Goal: Information Seeking & Learning: Learn about a topic

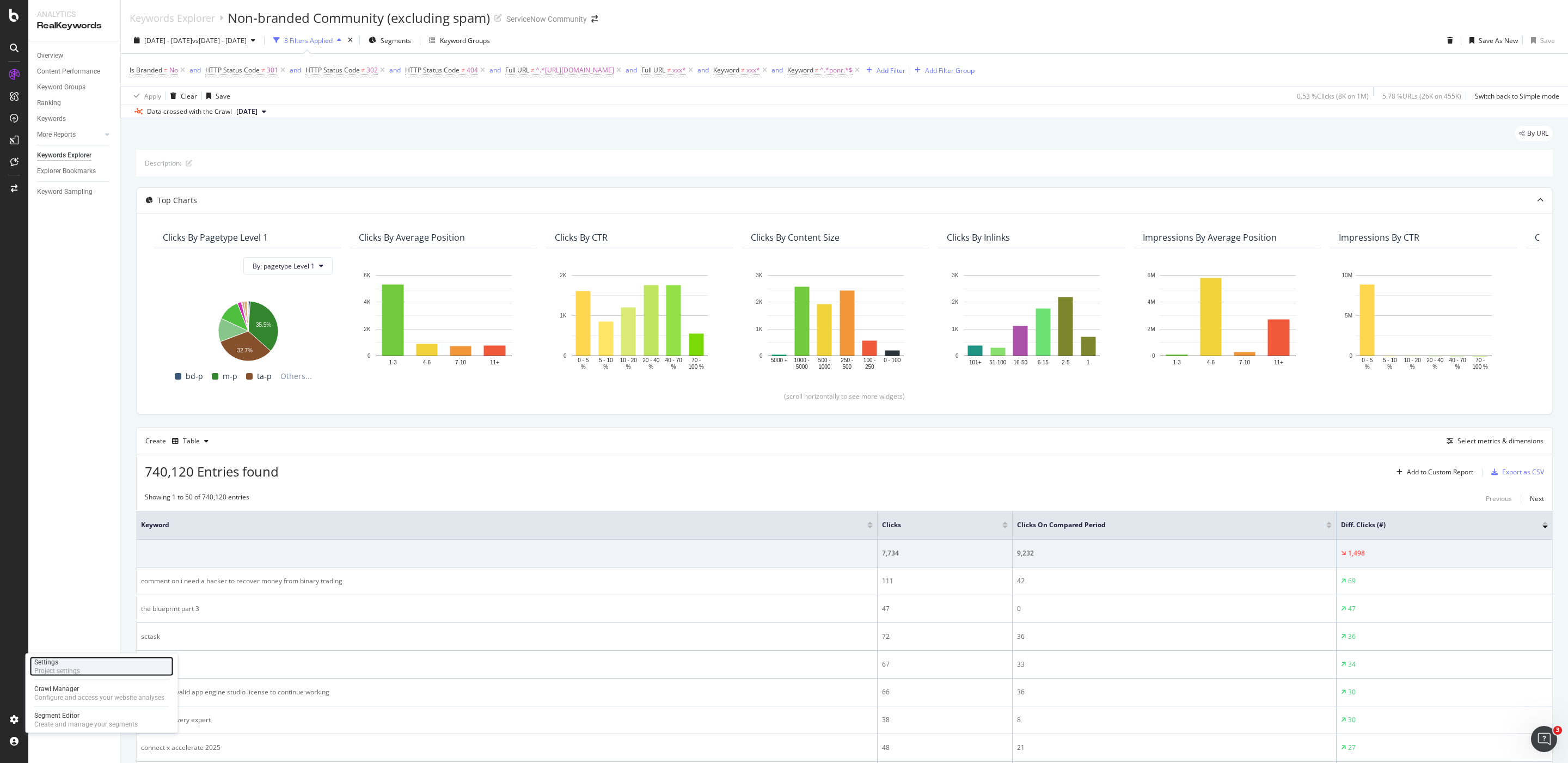
click at [86, 661] on div "Settings Project settings" at bounding box center [102, 667] width 144 height 19
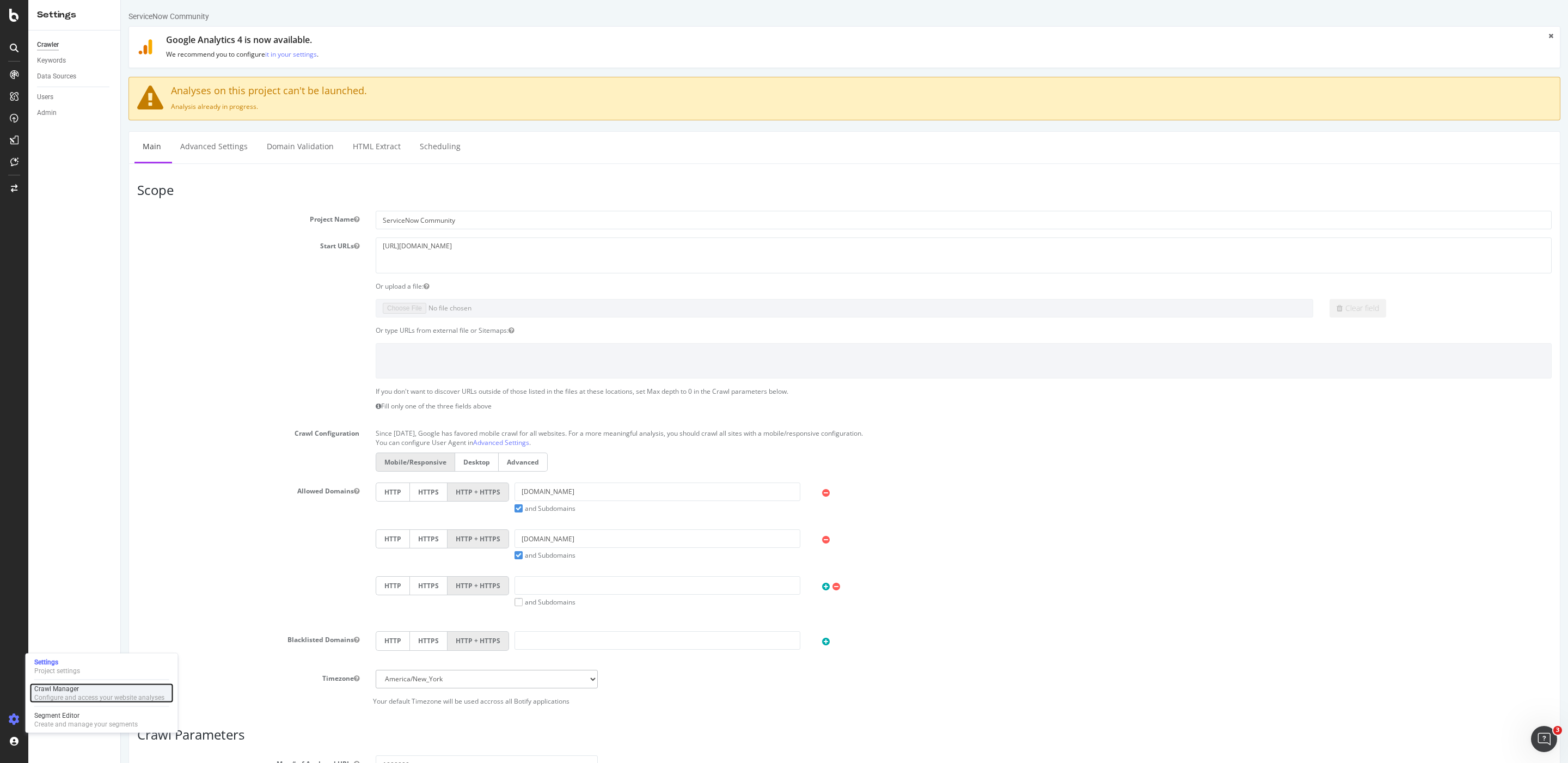
click at [59, 697] on div "Configure and access your website analyses" at bounding box center [99, 698] width 130 height 9
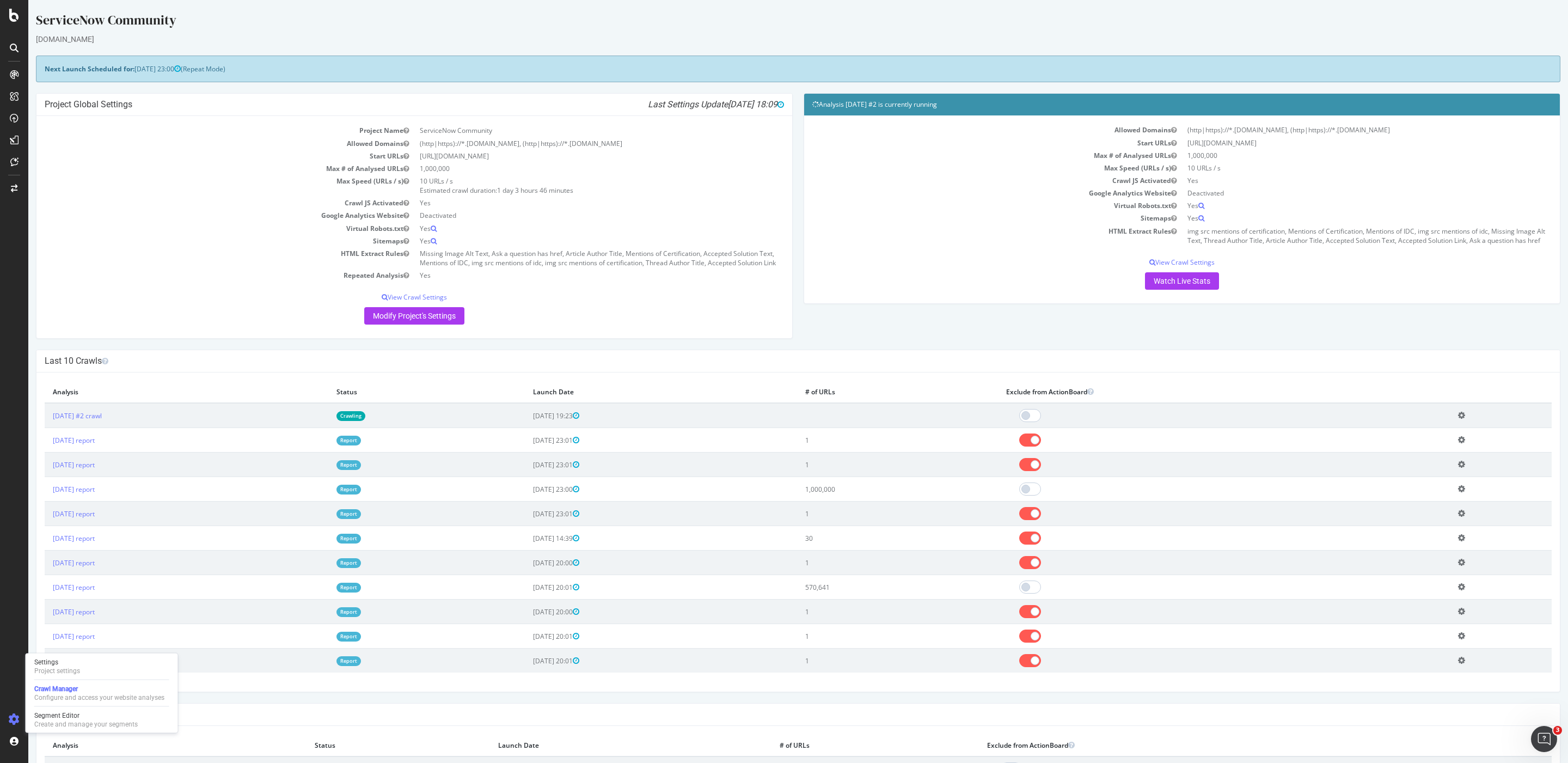
drag, startPoint x: 993, startPoint y: 311, endPoint x: 993, endPoint y: 323, distance: 12.0
click at [993, 315] on div "Analysis 2025 Sep. 5th #2 is currently running Allowed Domains (http|https)://*…" at bounding box center [1181, 204] width 768 height 222
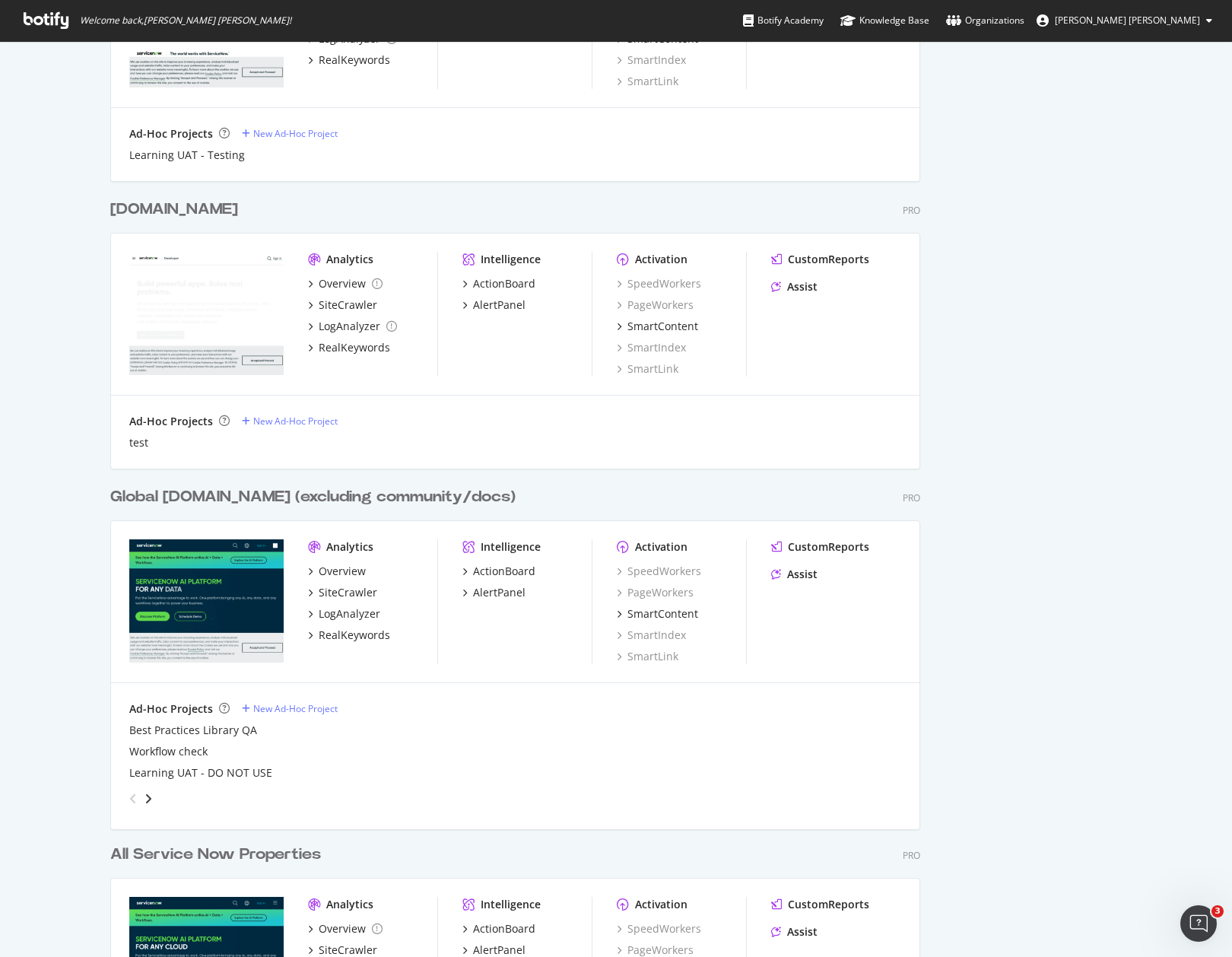
scroll to position [1089, 0]
click at [498, 491] on div "Global [DOMAIN_NAME] (excluding community/docs)" at bounding box center [313, 496] width 406 height 22
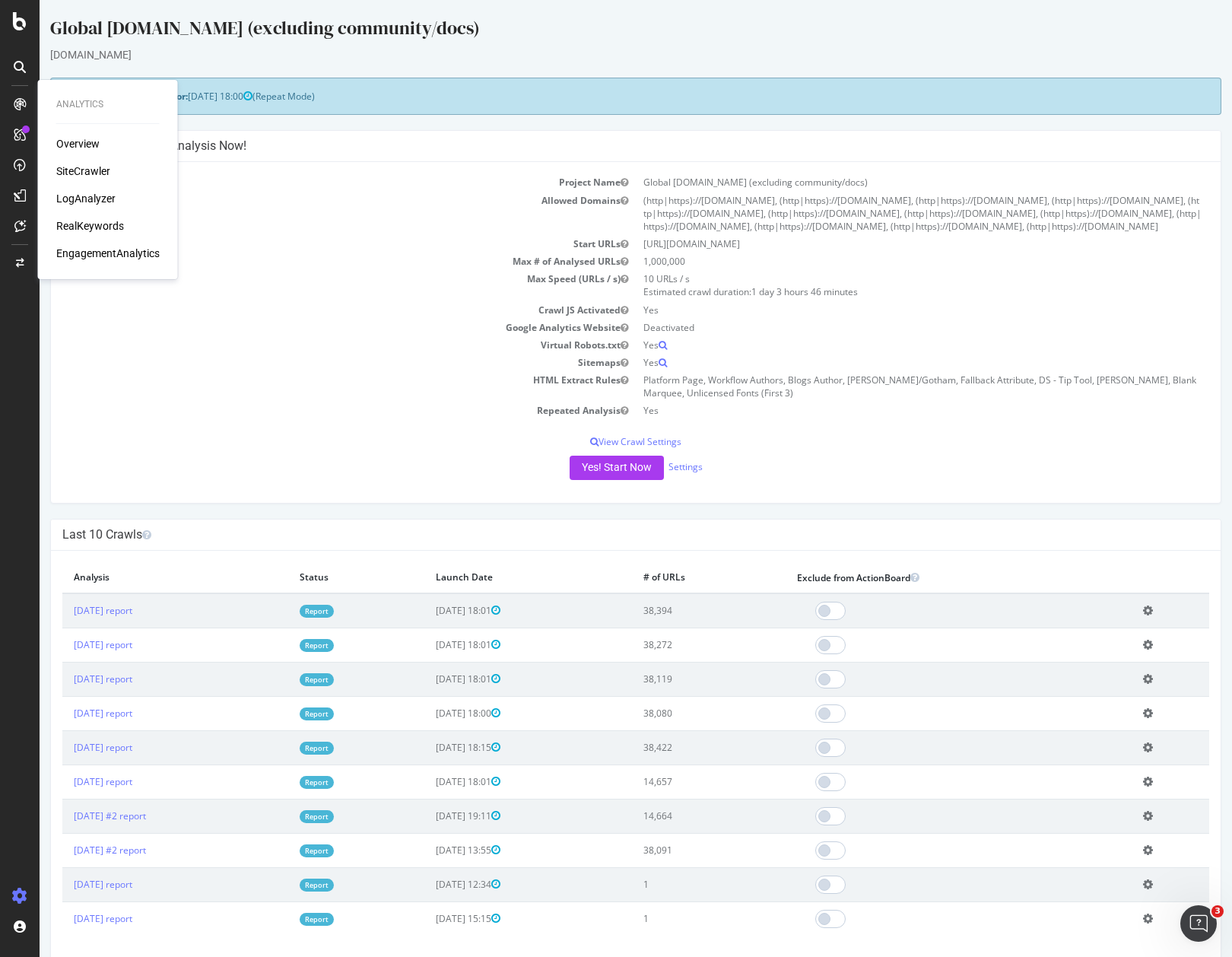
click at [115, 226] on div "RealKeywords" at bounding box center [90, 226] width 68 height 15
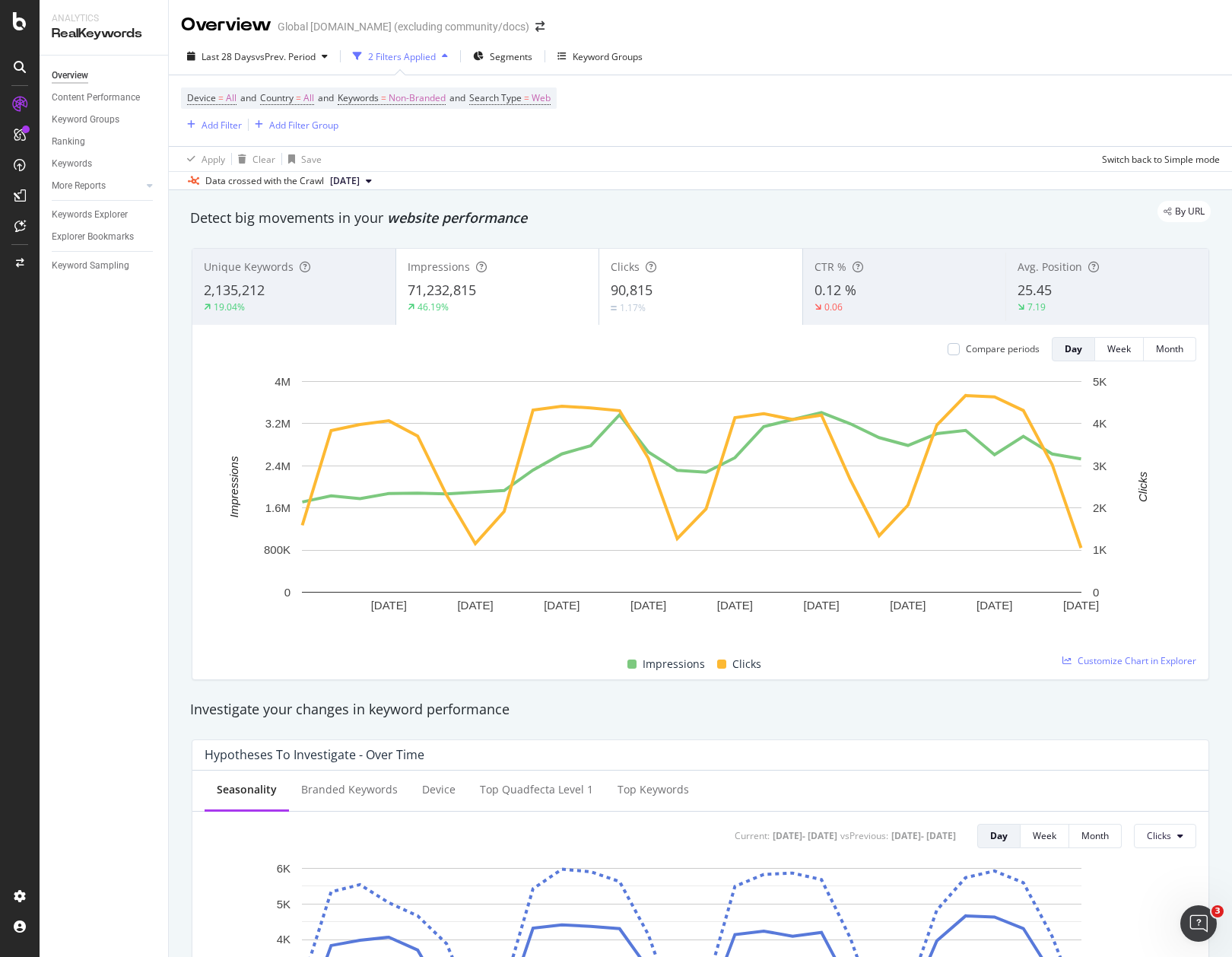
click at [185, 230] on div "Detect big movements in your website performance" at bounding box center [701, 218] width 1036 height 35
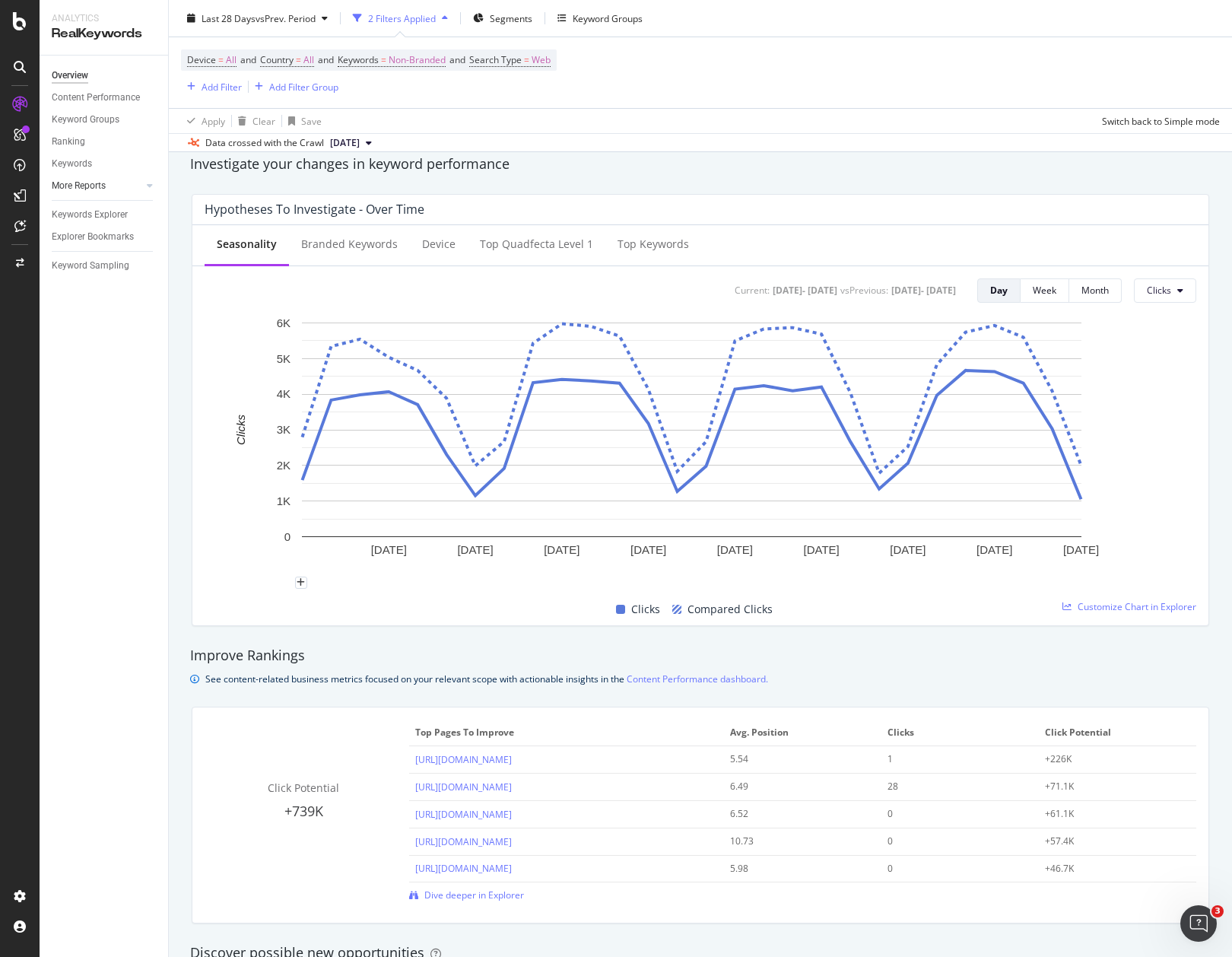
scroll to position [537, 0]
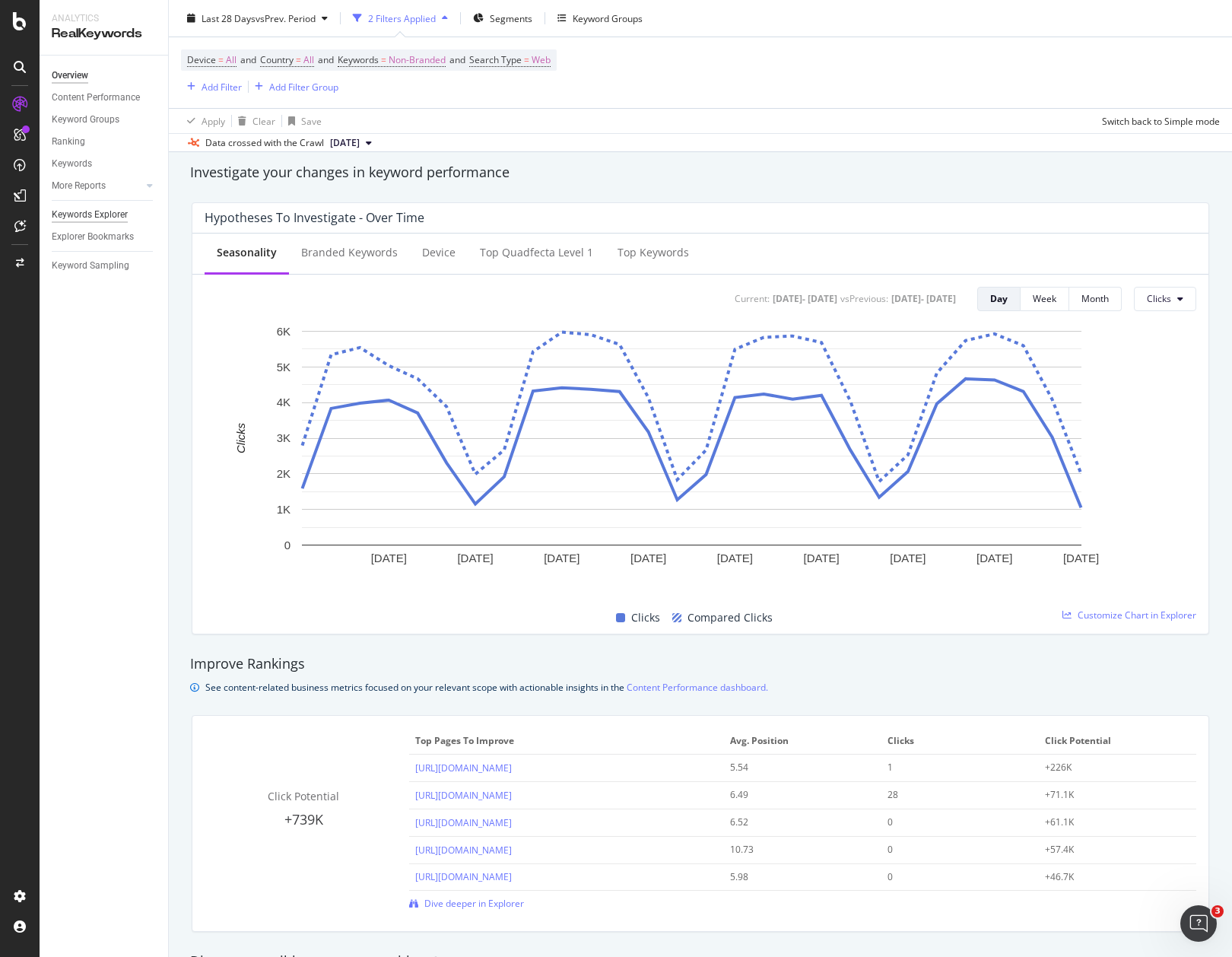
click at [105, 219] on div "Keywords Explorer" at bounding box center [89, 214] width 76 height 16
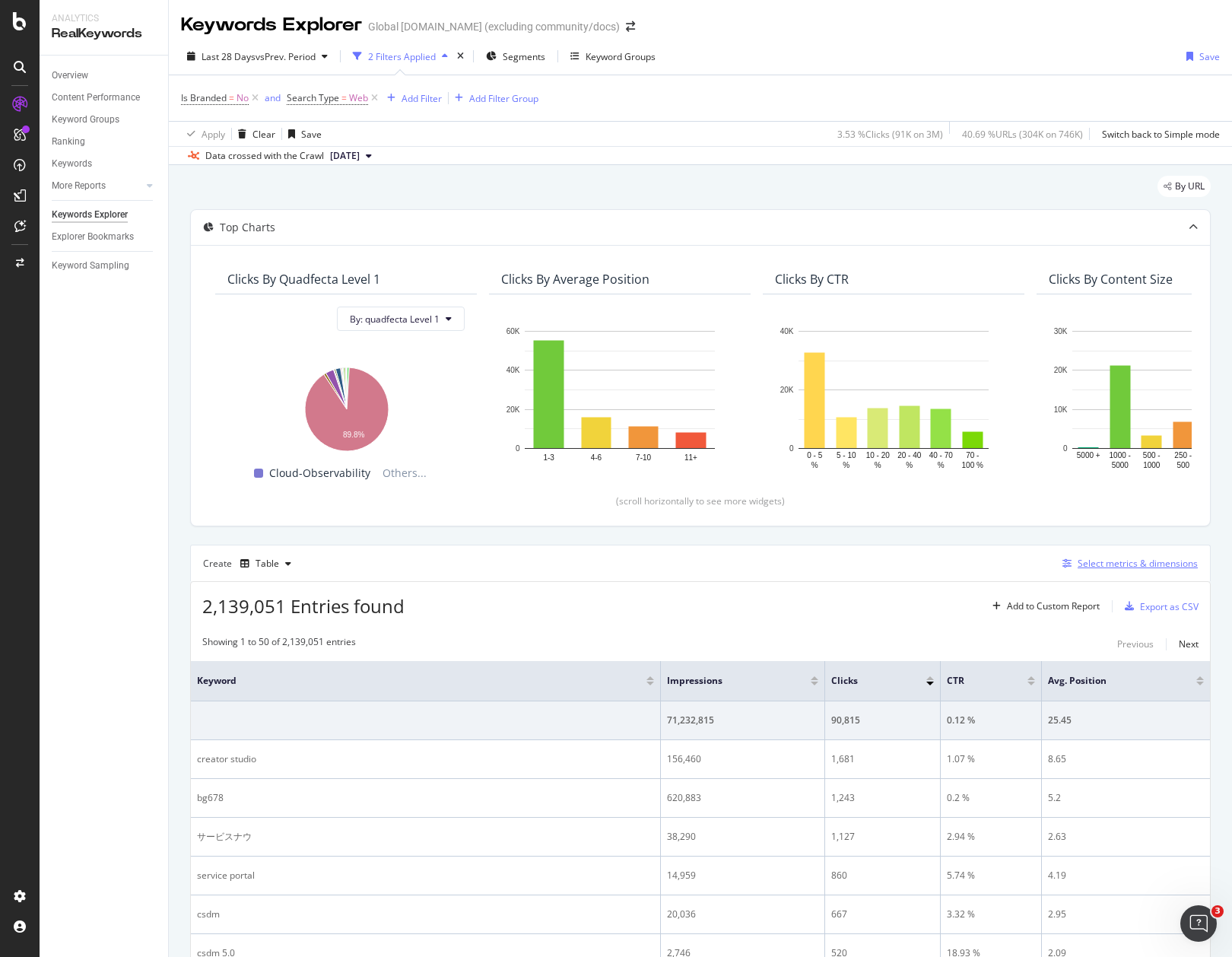
click at [1103, 559] on div "Select metrics & dimensions" at bounding box center [1137, 563] width 120 height 13
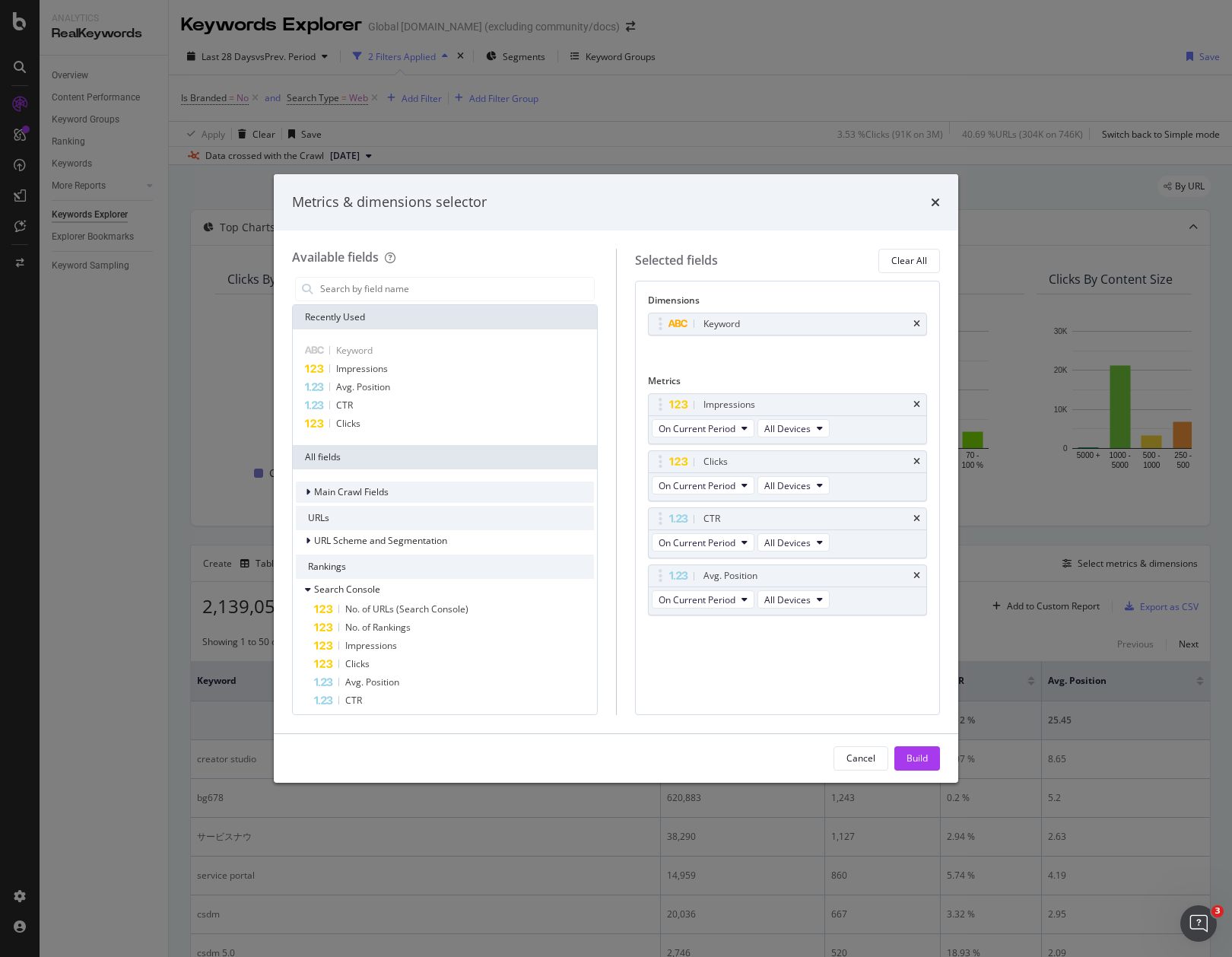
click at [389, 494] on div "Main Crawl Fields" at bounding box center [445, 492] width 298 height 21
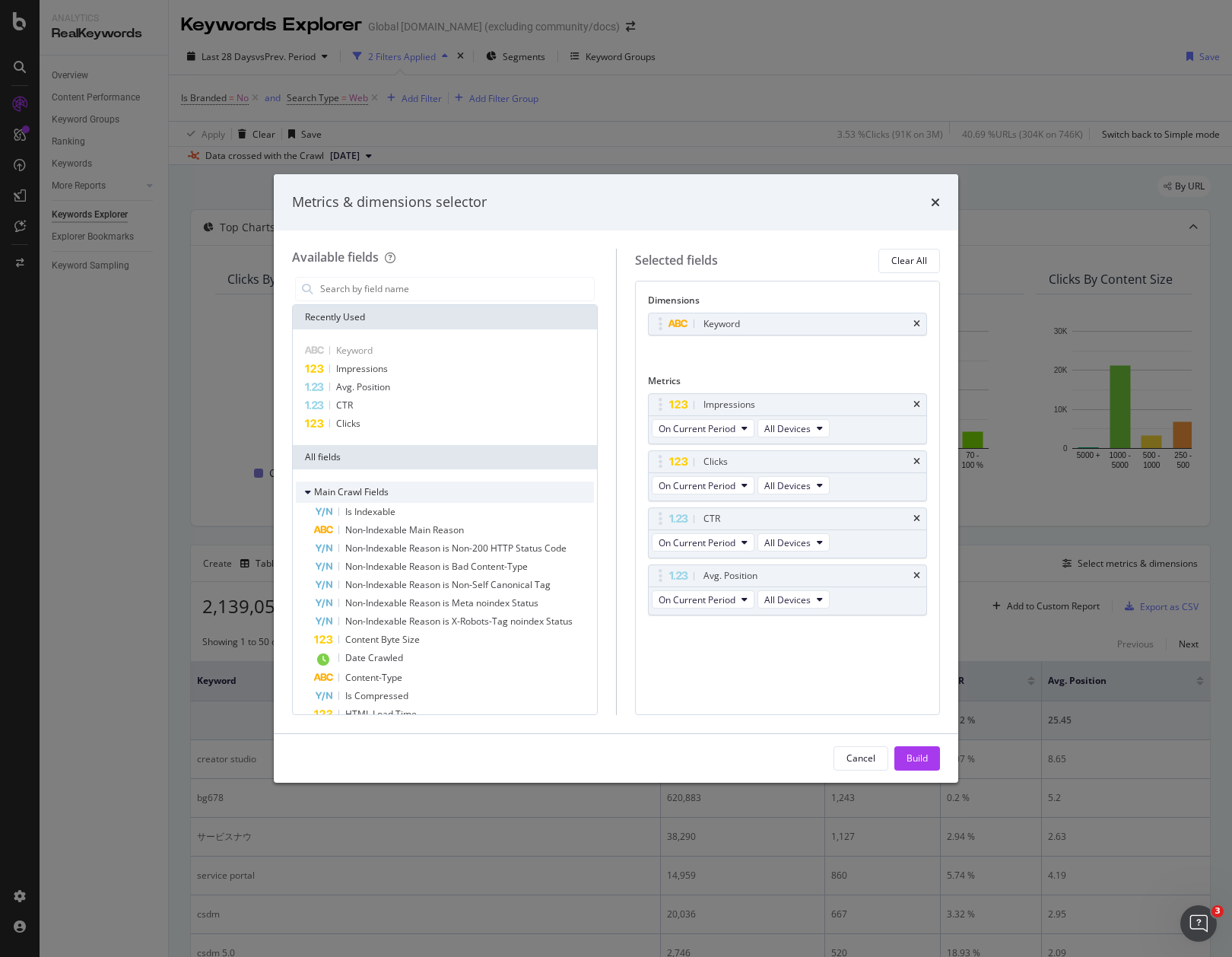
click at [393, 488] on div "Main Crawl Fields" at bounding box center [445, 492] width 298 height 21
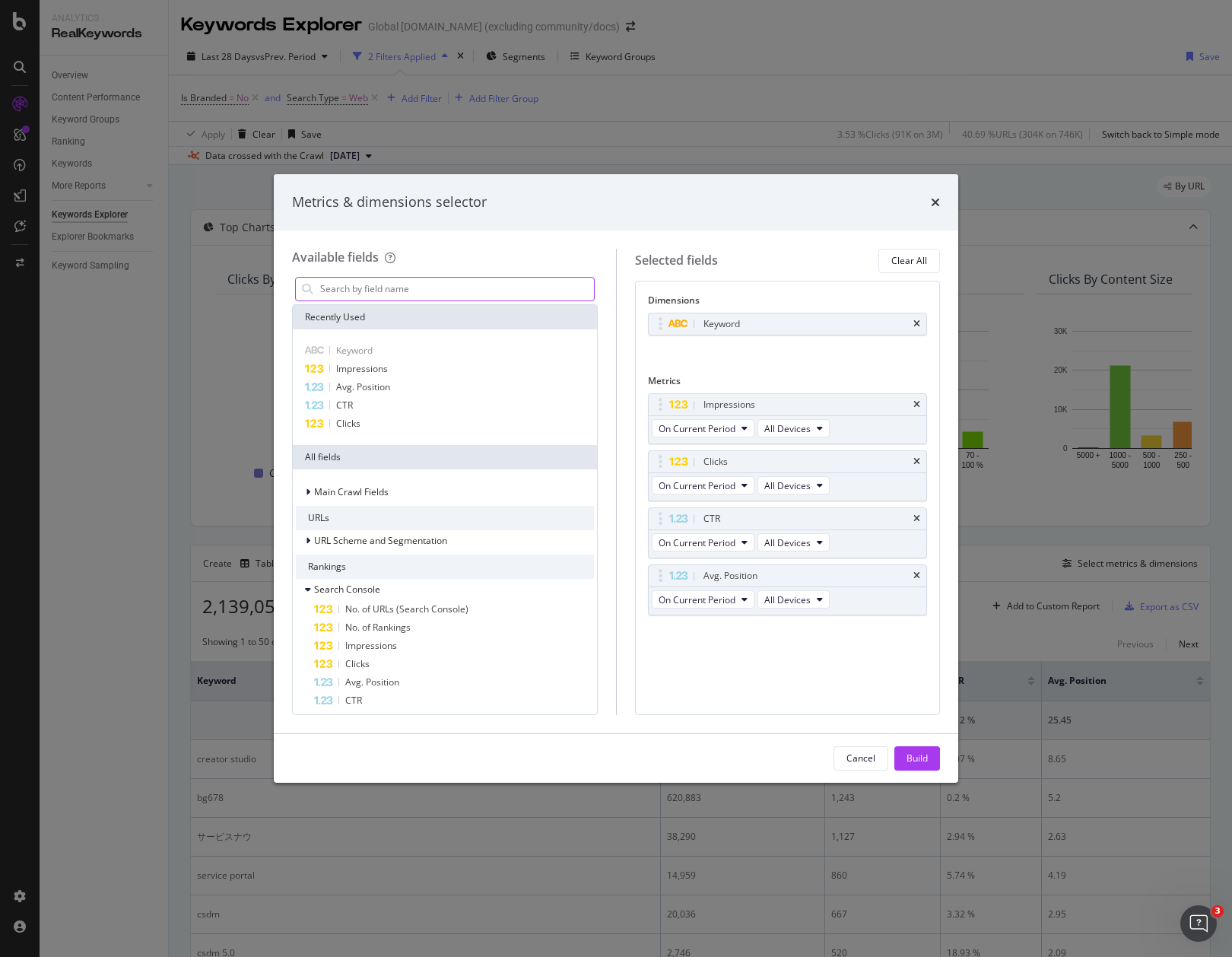
click at [415, 293] on input "modal" at bounding box center [457, 288] width 275 height 23
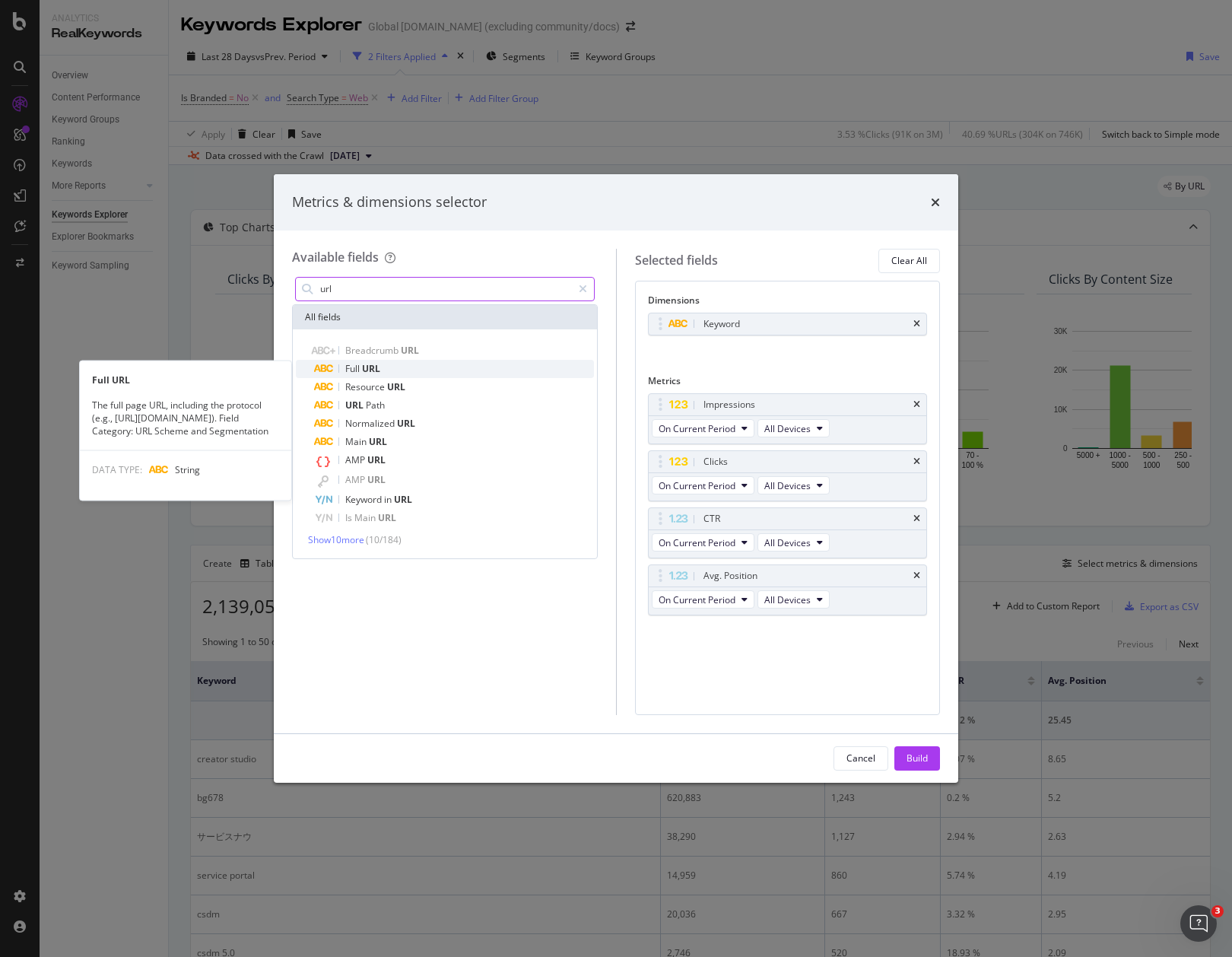
type input "url"
click at [355, 372] on span "Full" at bounding box center [354, 368] width 17 height 13
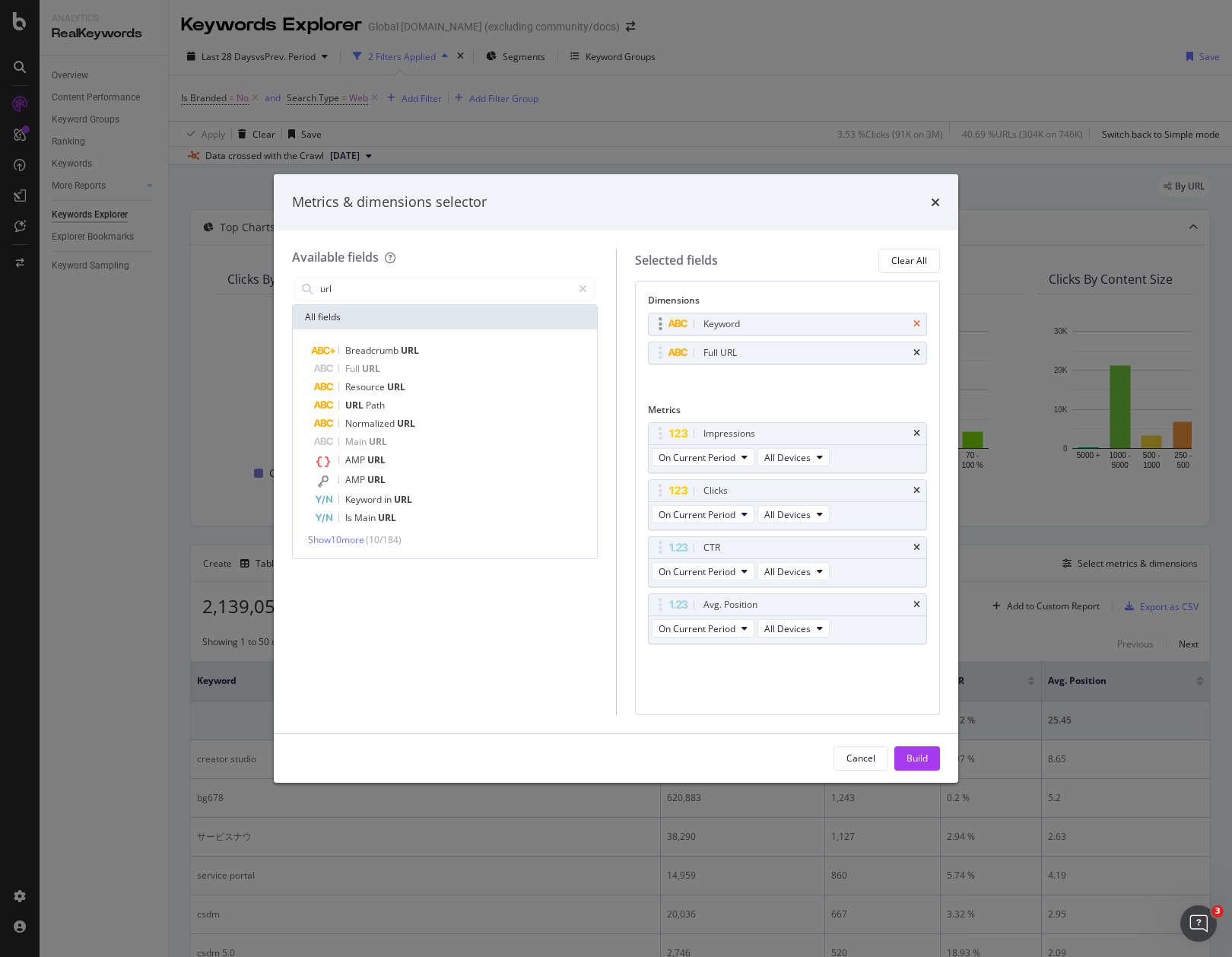
click at [917, 326] on icon "times" at bounding box center [917, 324] width 7 height 9
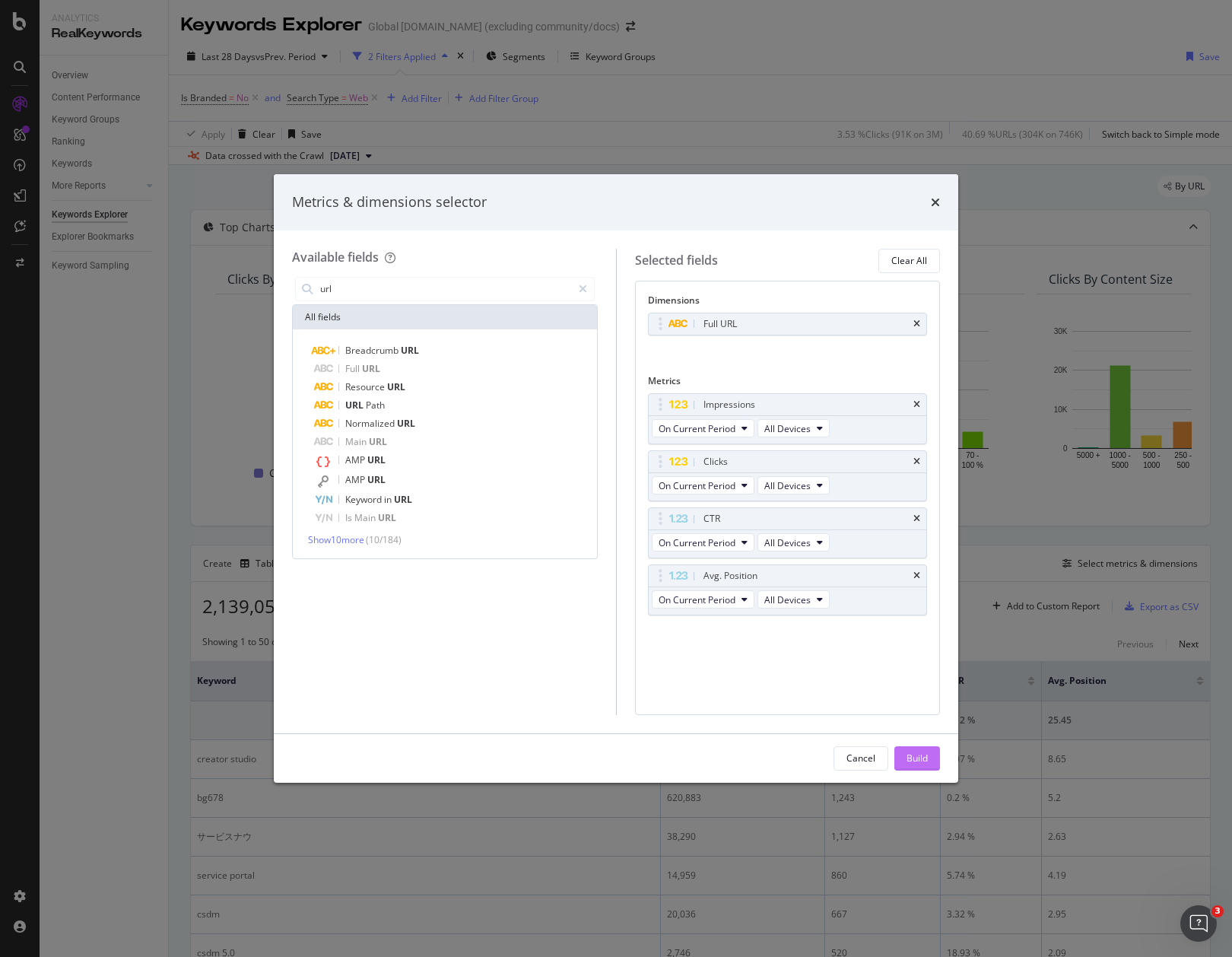
click at [917, 754] on div "Build" at bounding box center [917, 758] width 21 height 13
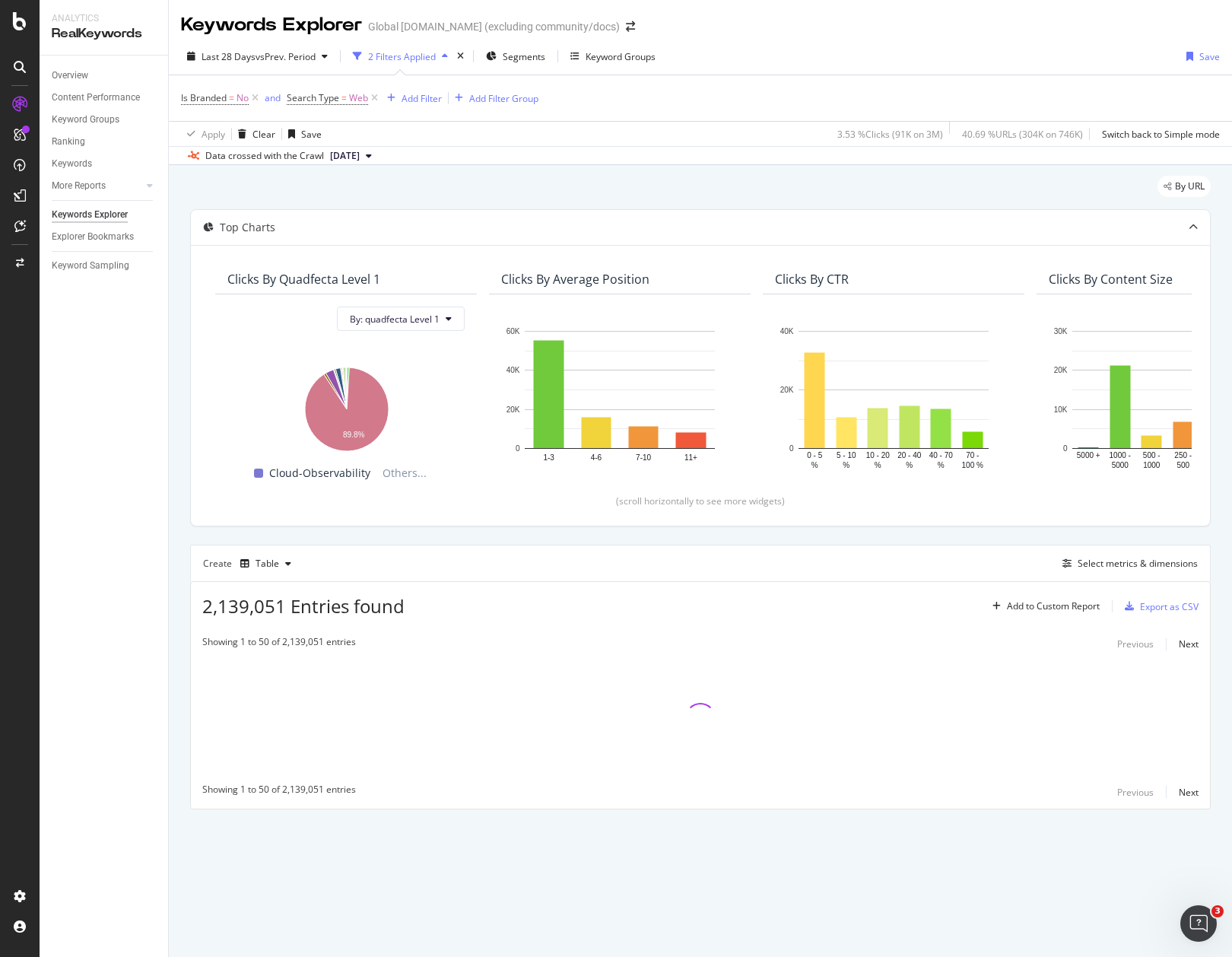
click at [853, 540] on div "Top Charts Clicks By quadfecta Level 1 By: quadfecta Level 1 Hold CMD (⌘) while…" at bounding box center [701, 510] width 1020 height 601
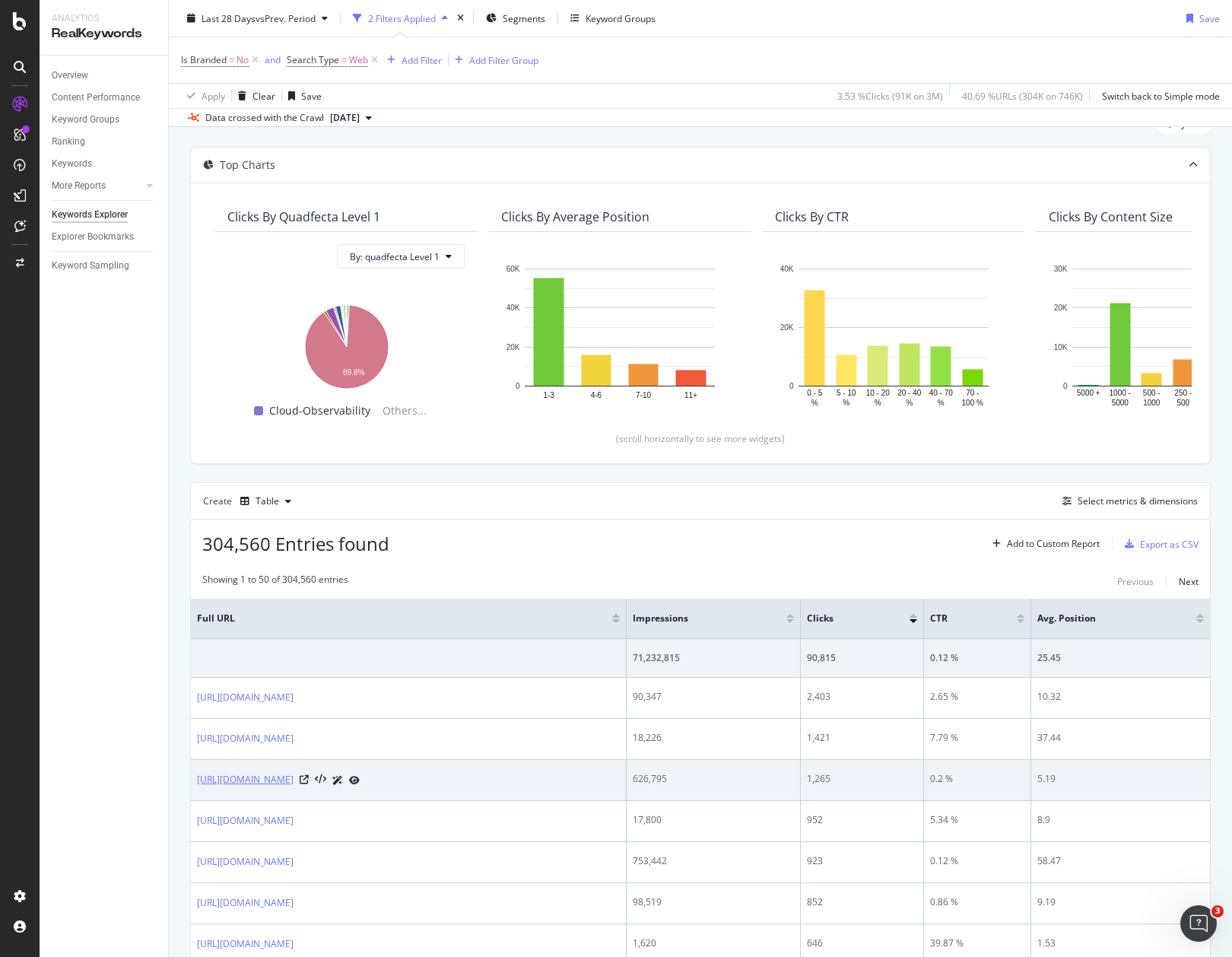
scroll to position [121, 0]
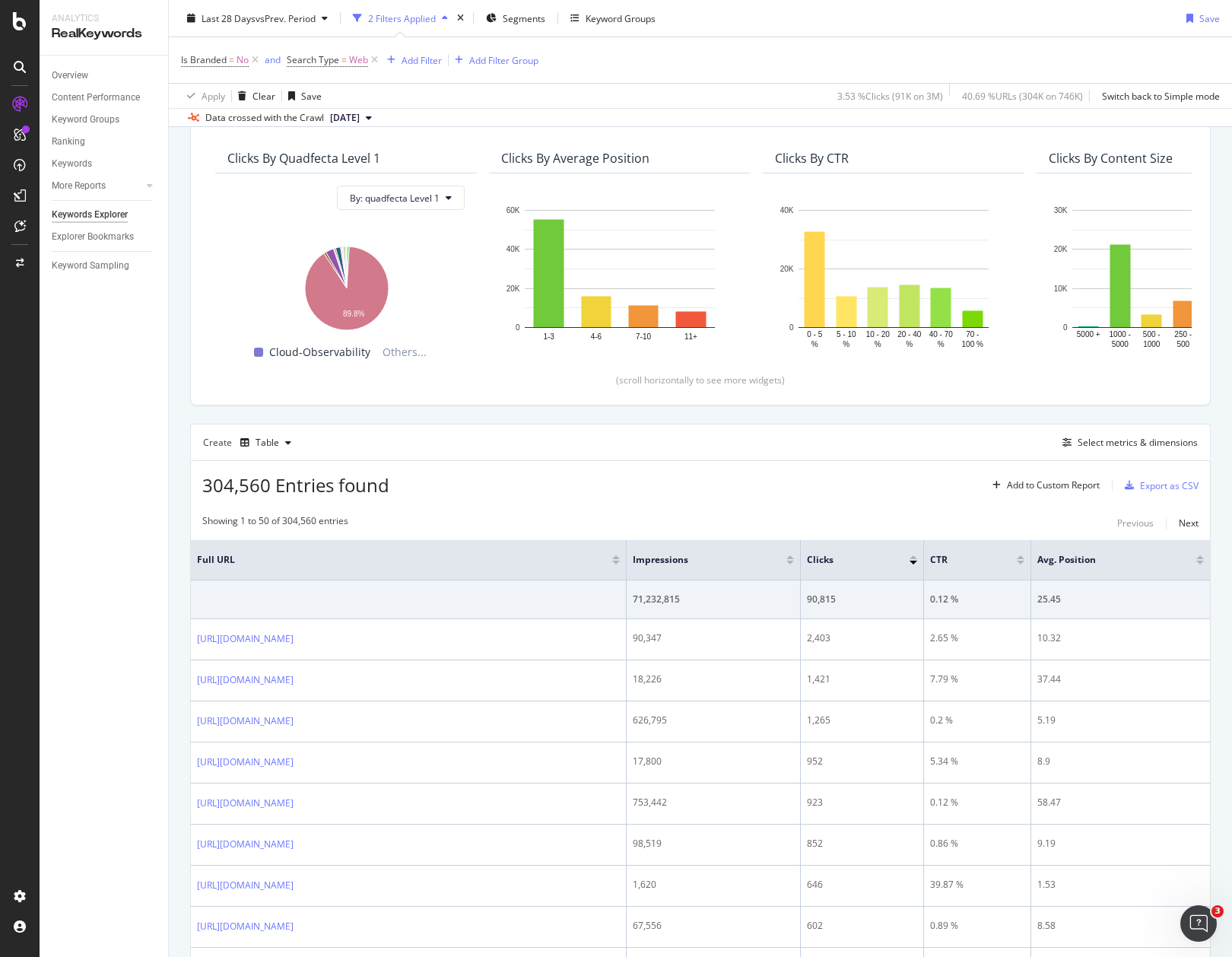
click at [523, 57] on div "Add Filter Group" at bounding box center [503, 60] width 69 height 13
click at [521, 60] on div "Is Branded = No and Search Type = Web Add Filter Add Filter Group" at bounding box center [701, 60] width 1039 height 46
click at [427, 61] on div "Add Filter" at bounding box center [421, 60] width 40 height 13
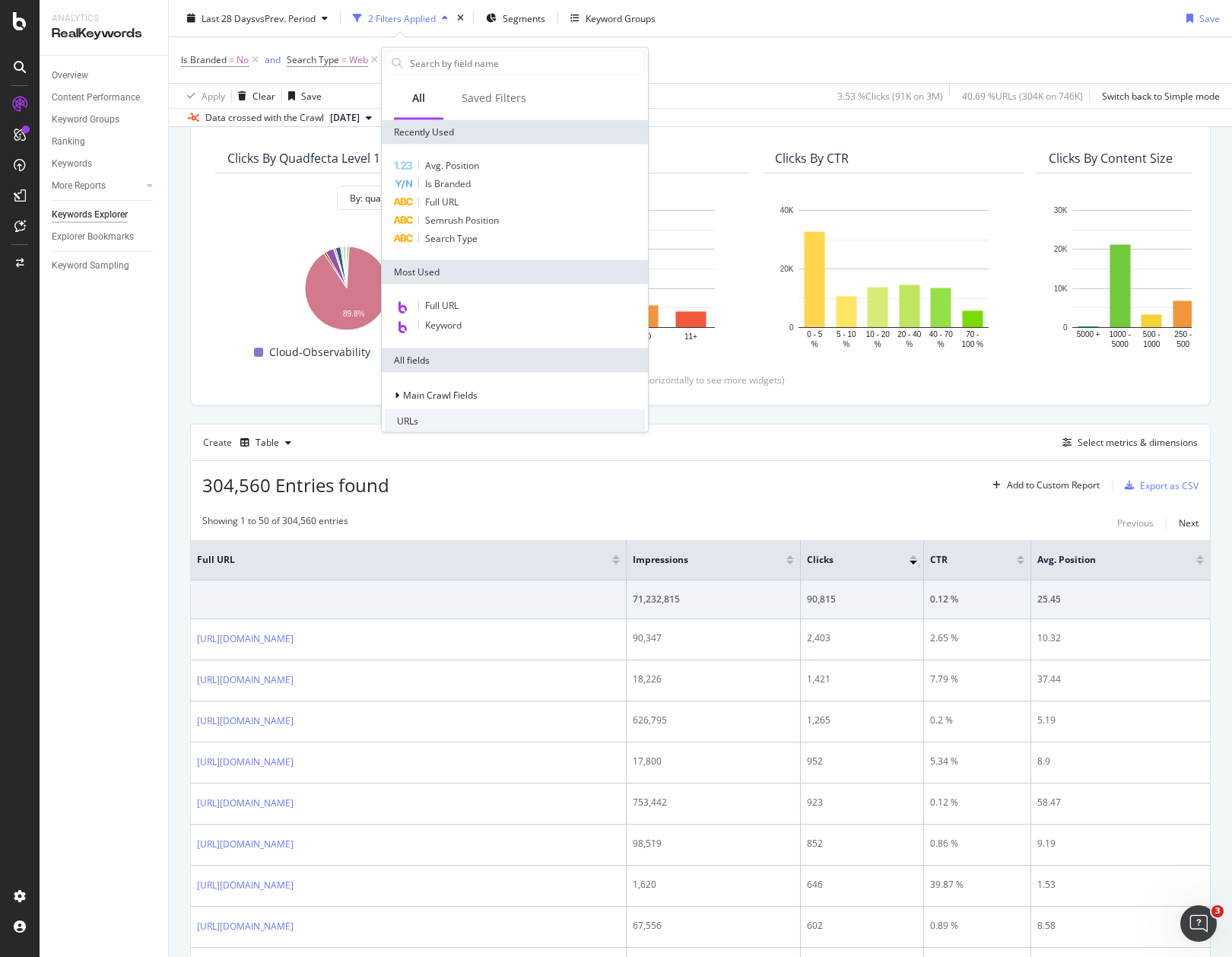
click at [688, 50] on div "Is Branded = No and Search Type = Web Add Filter Add Filter Group" at bounding box center [701, 60] width 1039 height 46
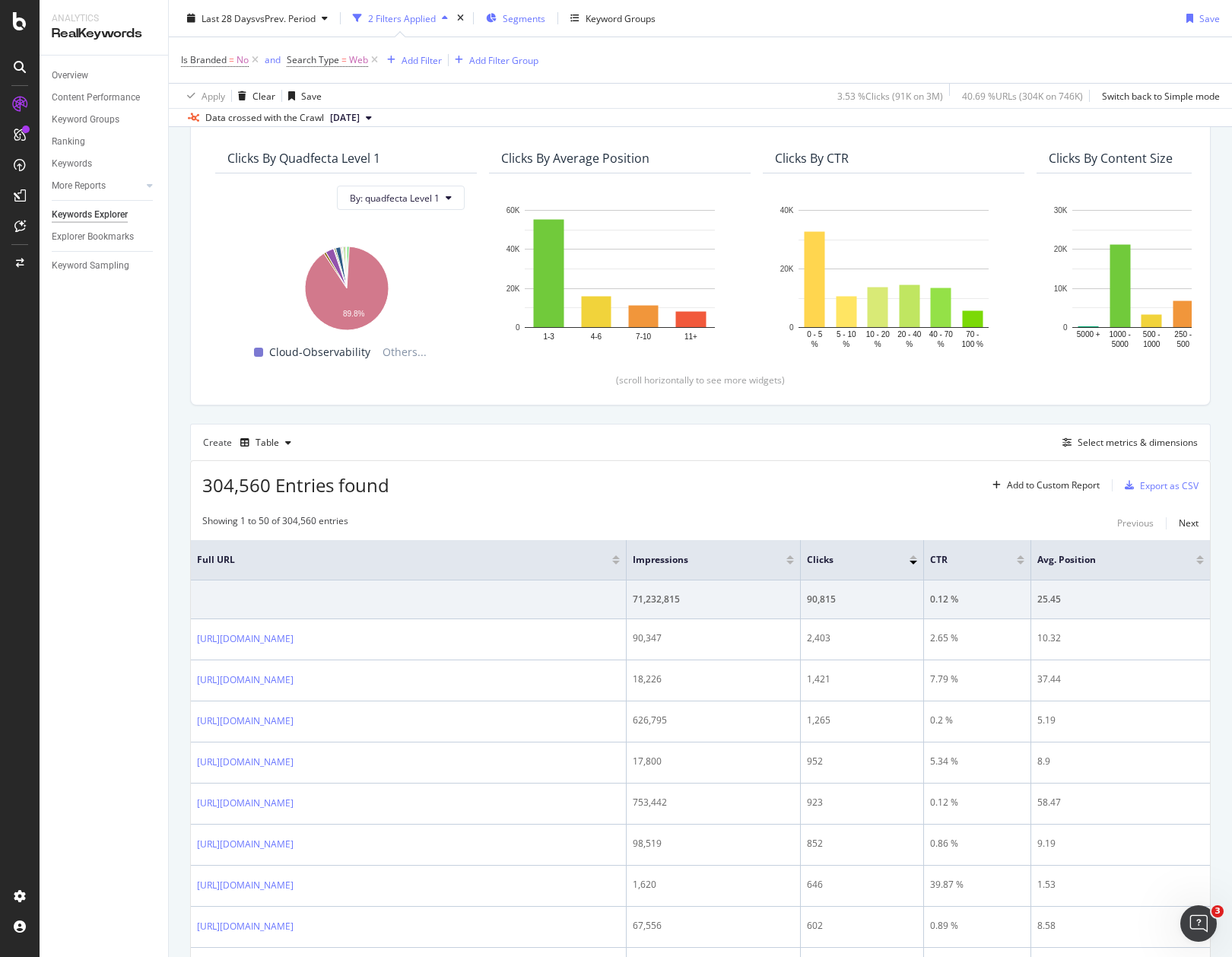
click at [542, 21] on span "Segments" at bounding box center [524, 17] width 43 height 13
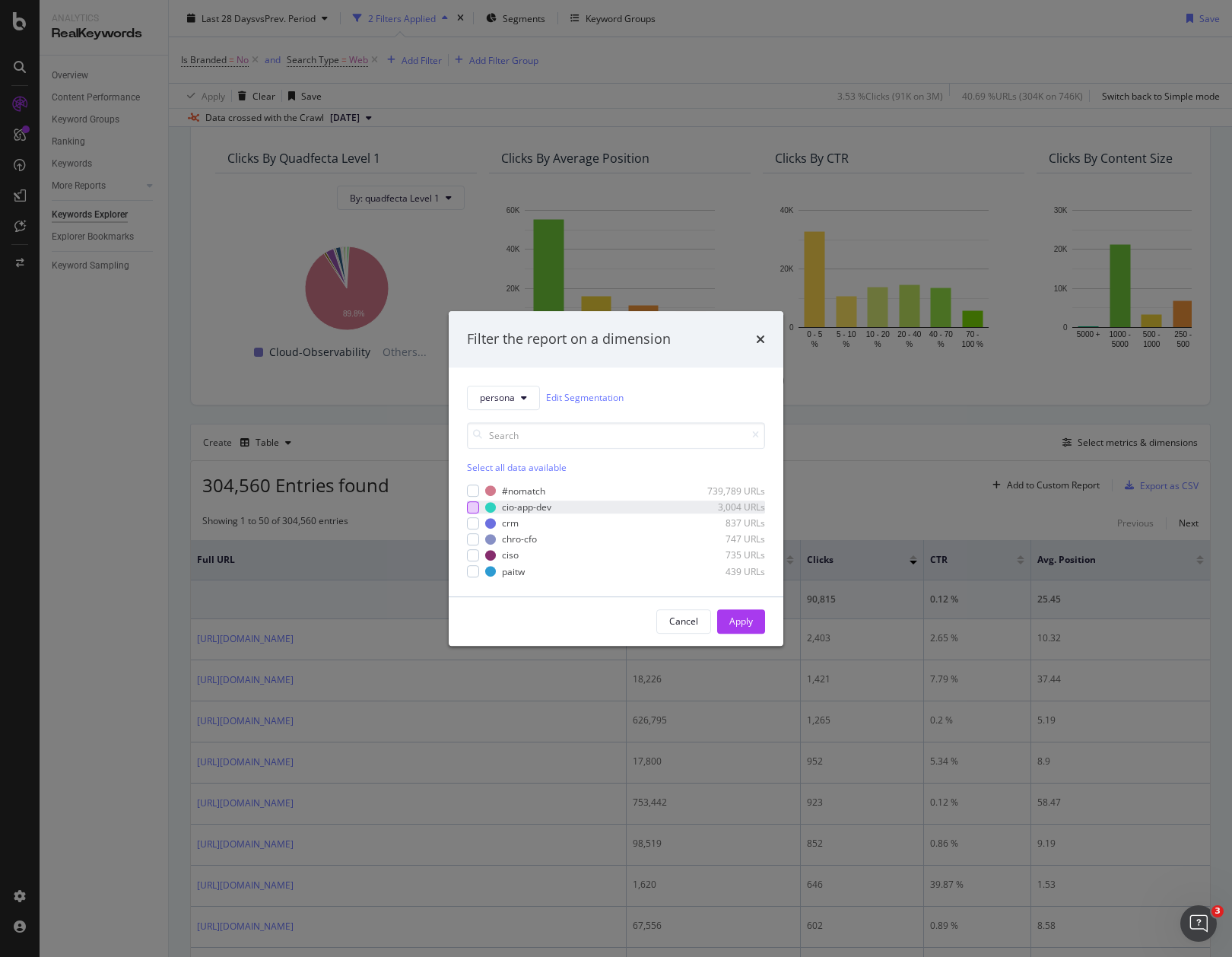
click at [474, 510] on div "modal" at bounding box center [473, 507] width 12 height 12
click at [514, 400] on span "persona" at bounding box center [497, 397] width 35 height 13
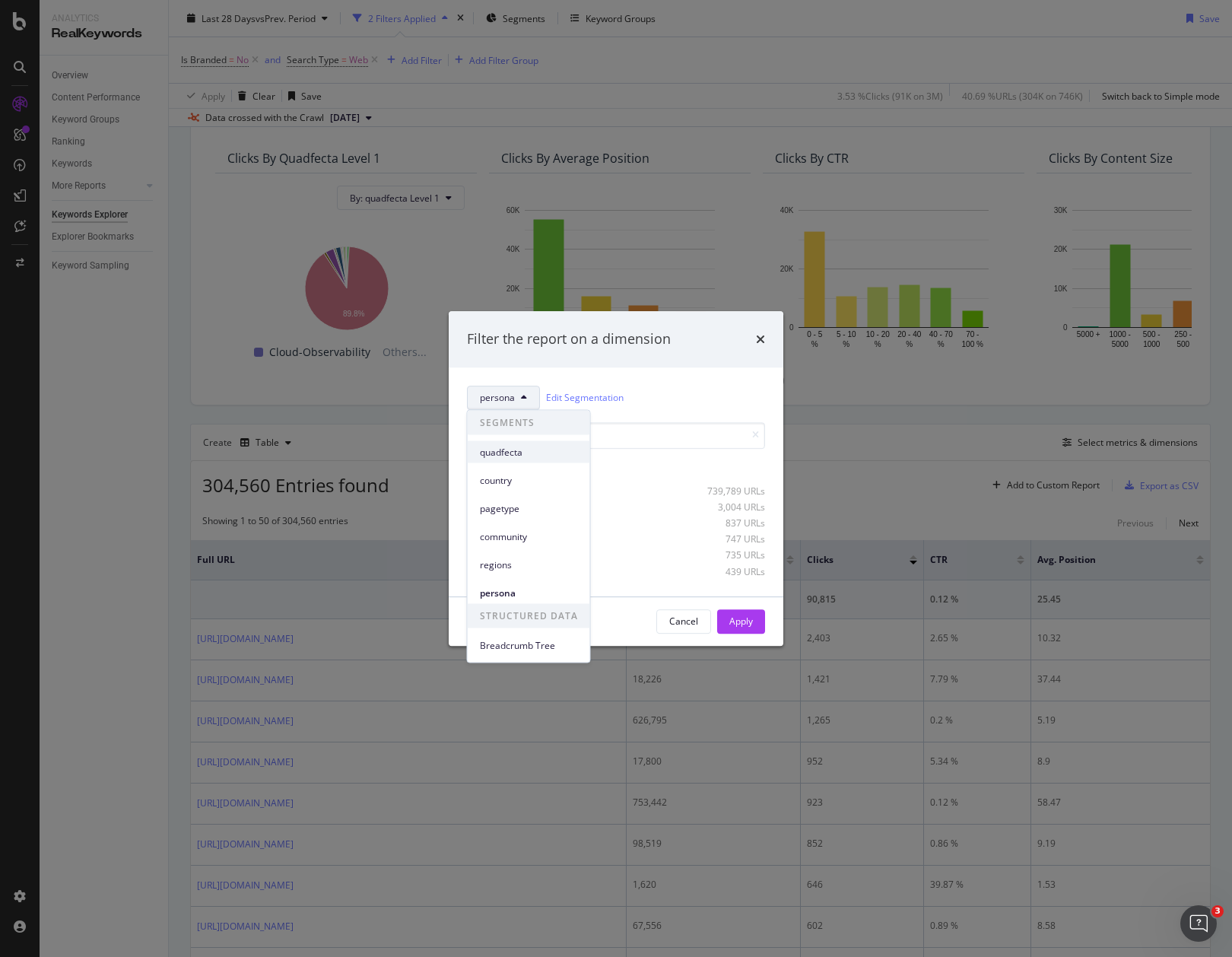
click at [514, 447] on span "quadfecta" at bounding box center [528, 452] width 98 height 14
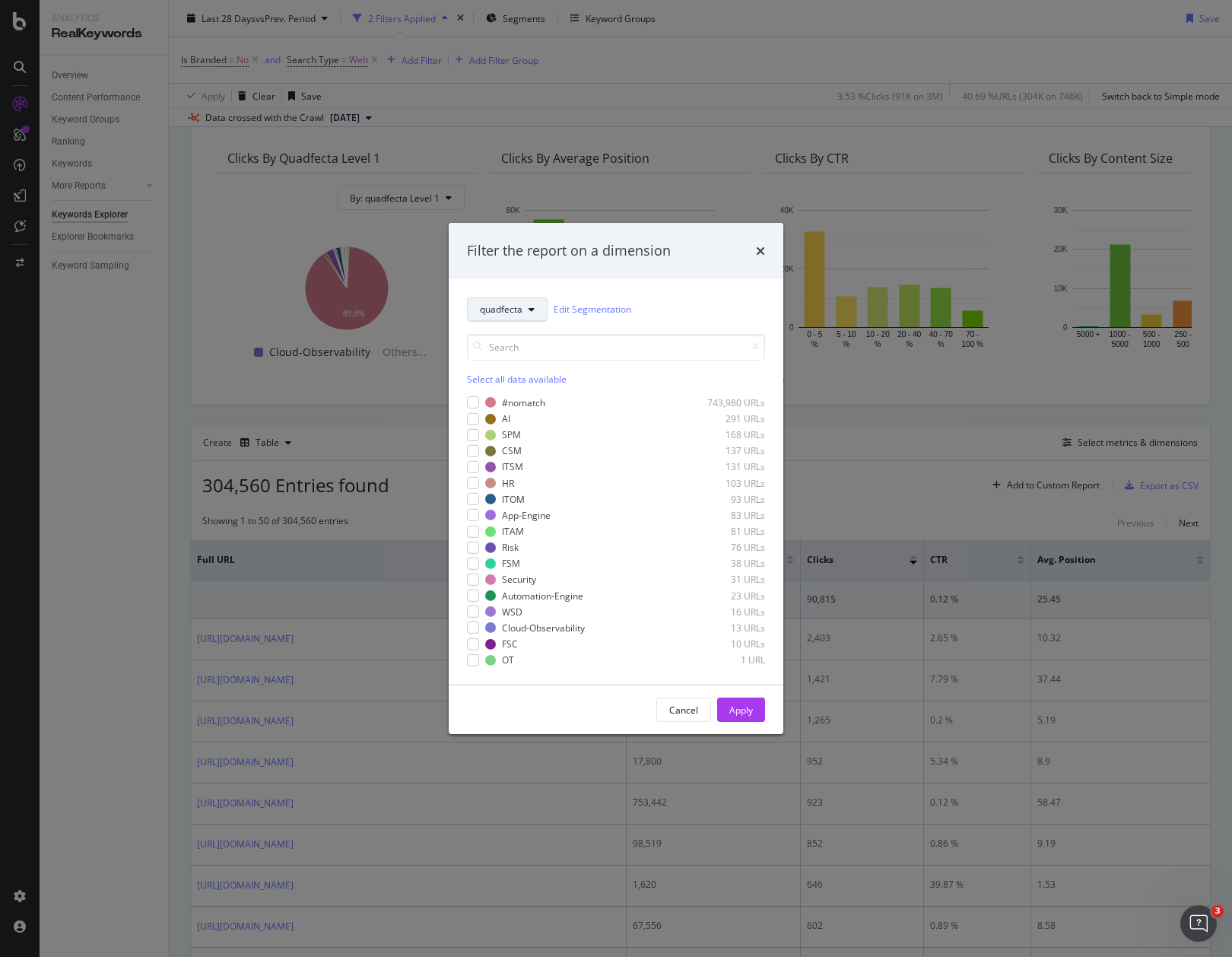
click at [497, 313] on span "quadfecta" at bounding box center [501, 309] width 43 height 13
click at [501, 502] on span "persona" at bounding box center [528, 505] width 98 height 14
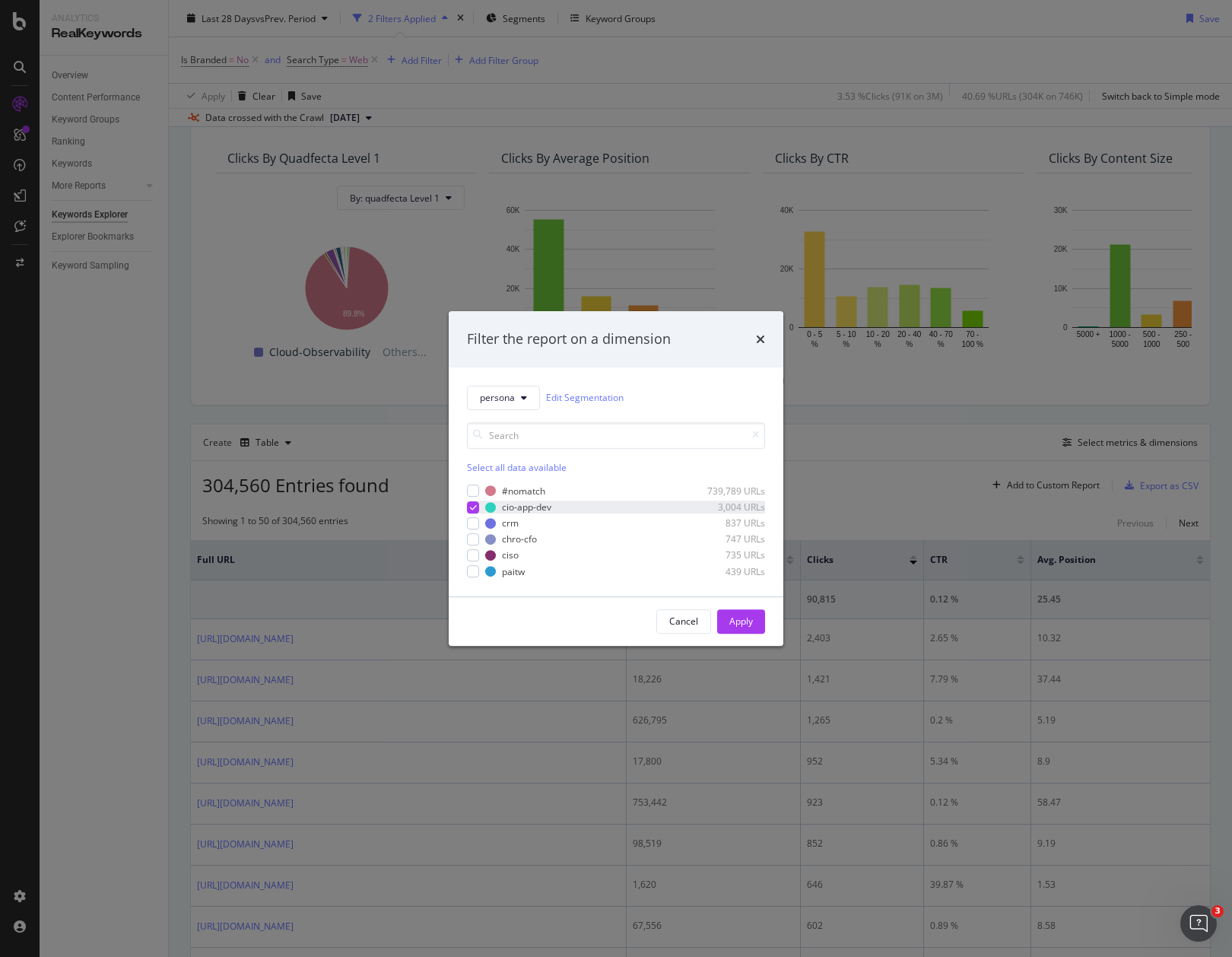
click at [471, 506] on icon "modal" at bounding box center [474, 507] width 7 height 8
click at [693, 629] on div "Cancel" at bounding box center [684, 621] width 29 height 21
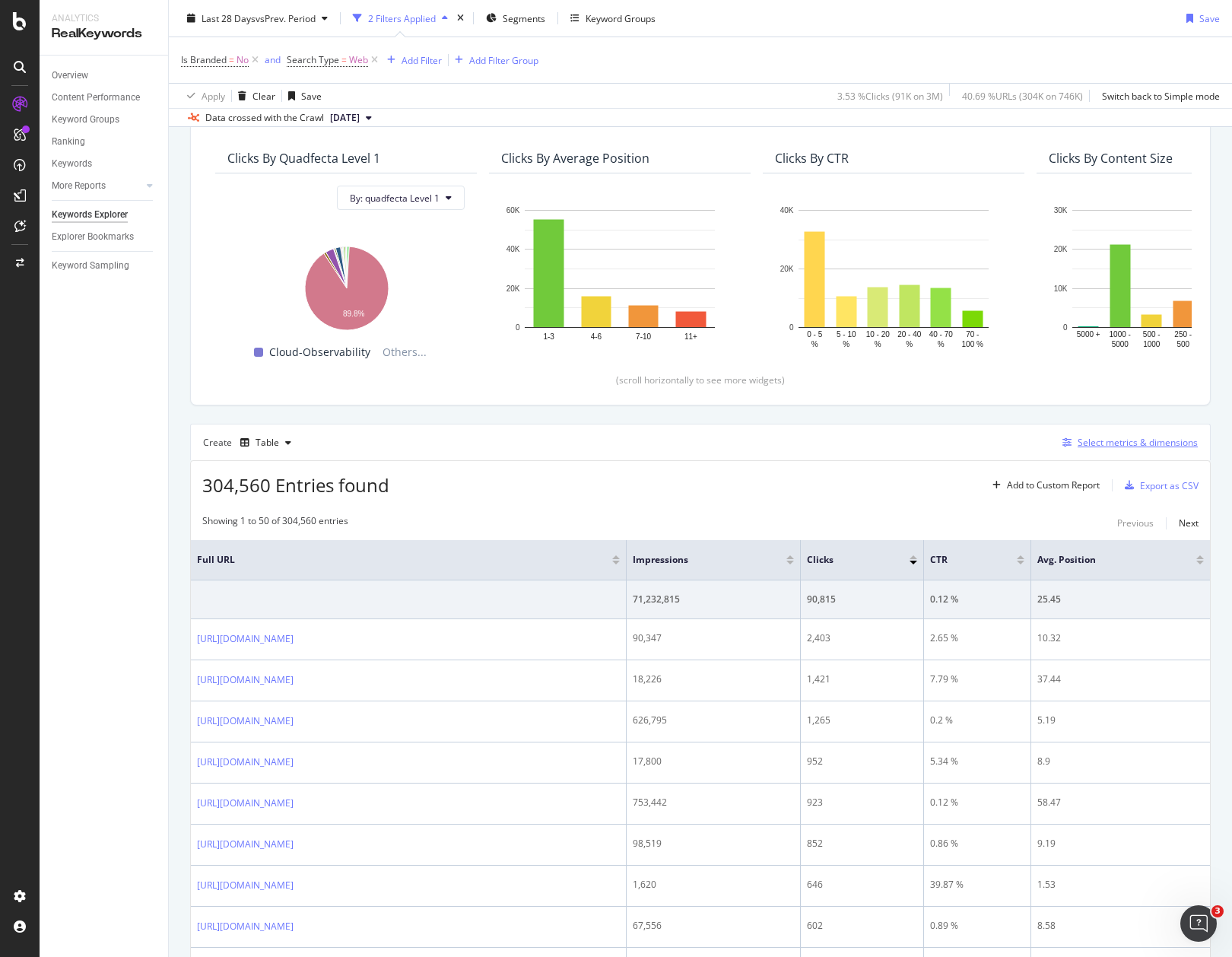
click at [1087, 441] on div "Select metrics & dimensions" at bounding box center [1137, 442] width 120 height 13
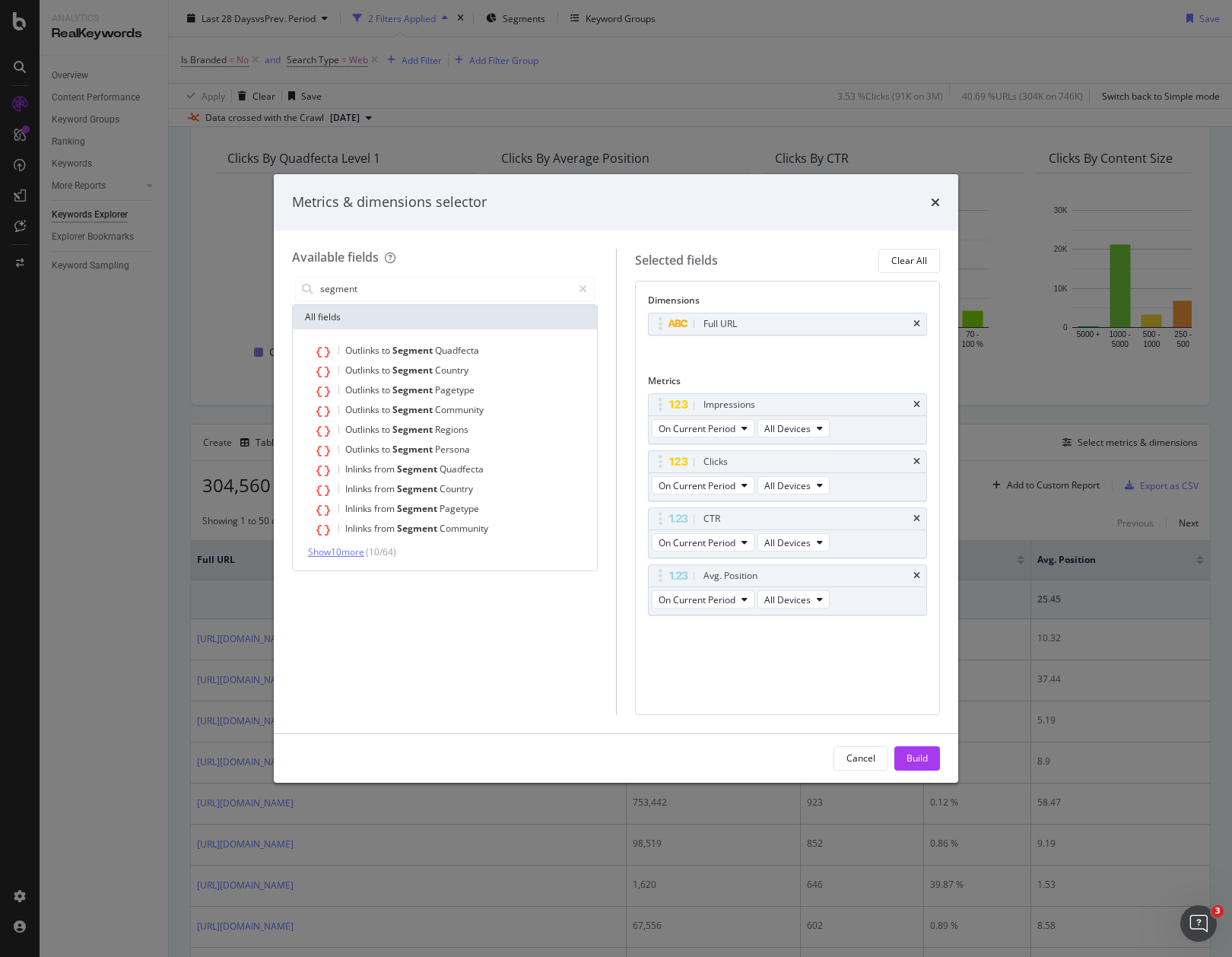
type input "segment"
click at [355, 546] on span "Show 10 more" at bounding box center [336, 551] width 56 height 13
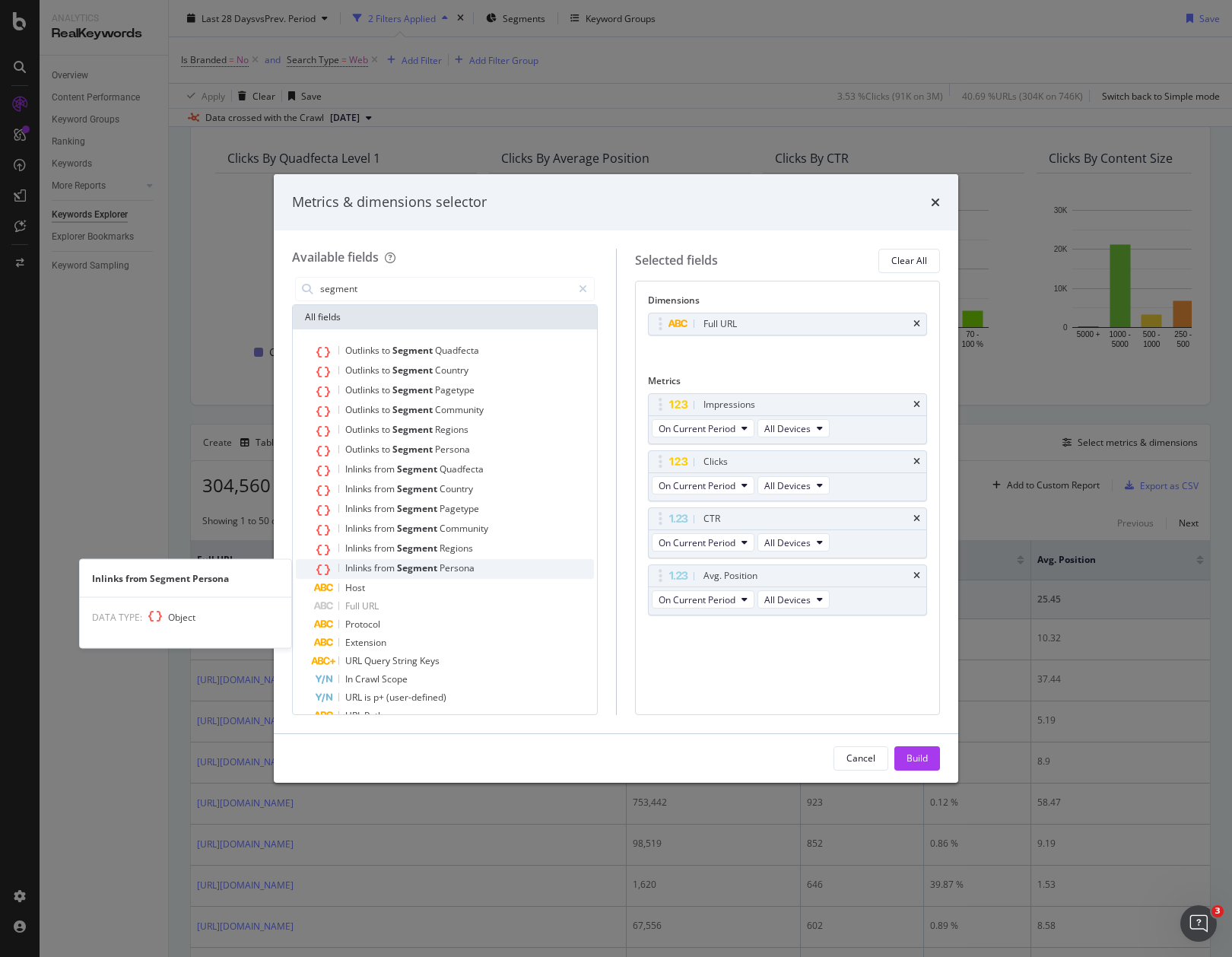
scroll to position [41, 0]
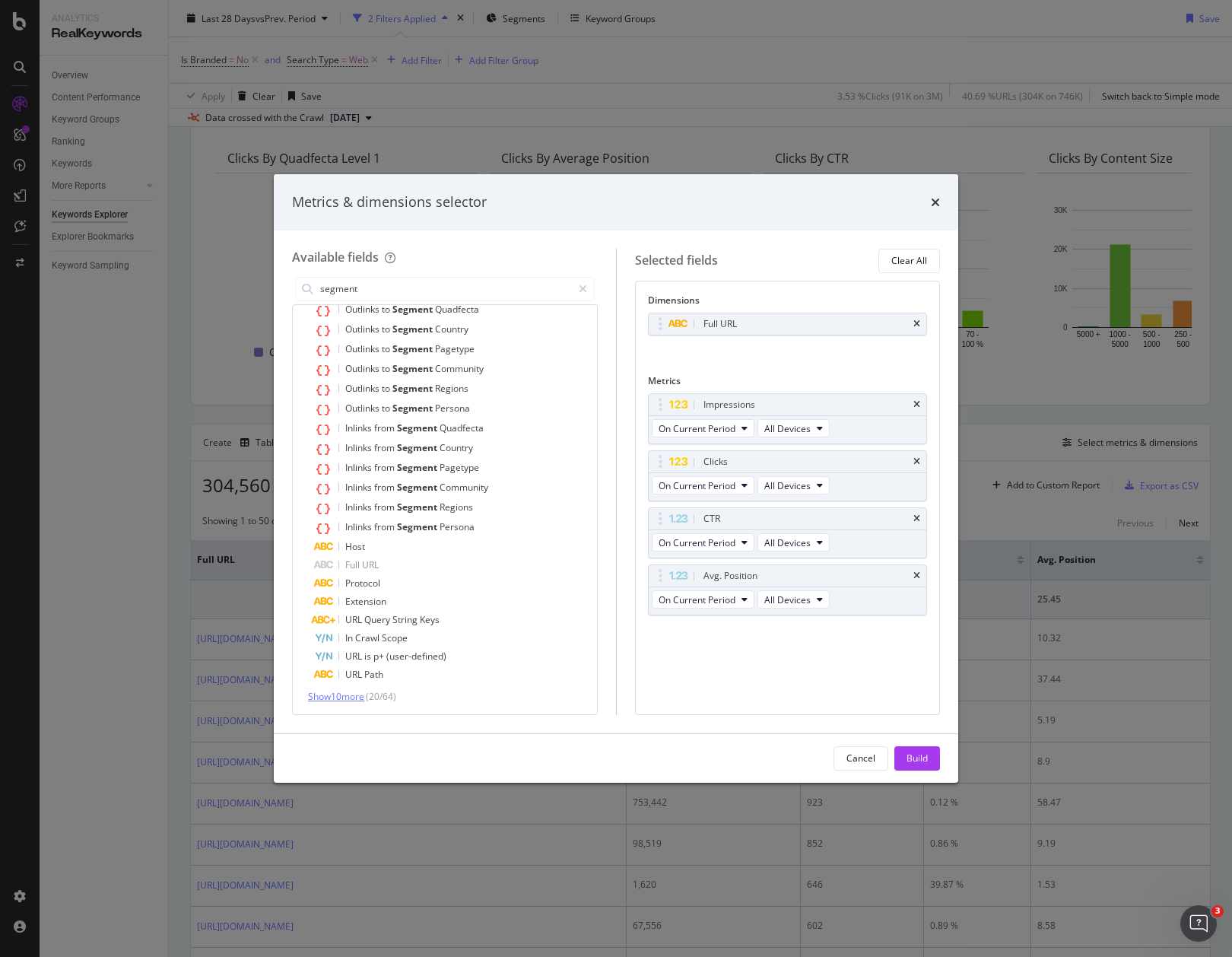
click at [349, 700] on span "Show 10 more" at bounding box center [336, 696] width 56 height 13
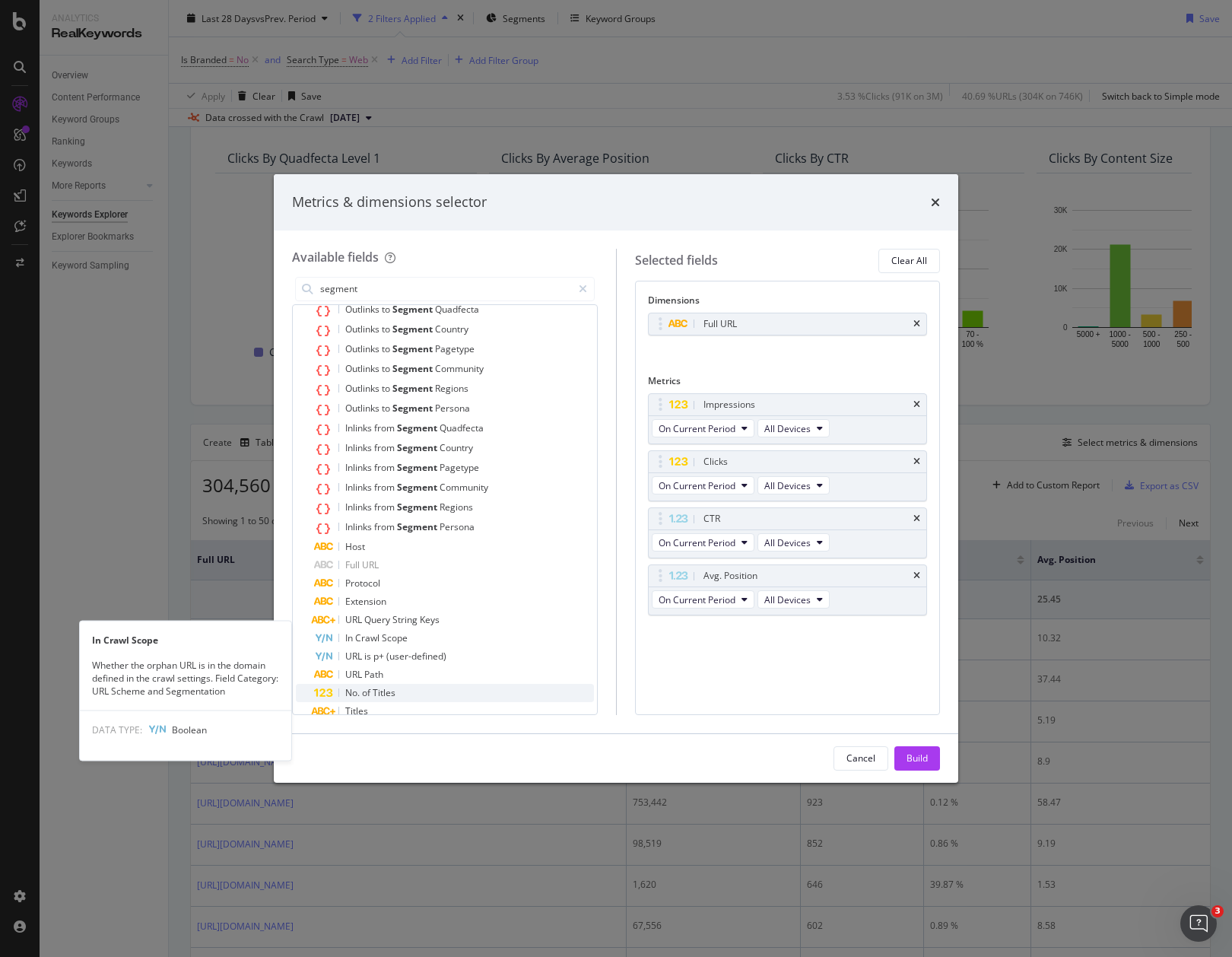
scroll to position [224, 0]
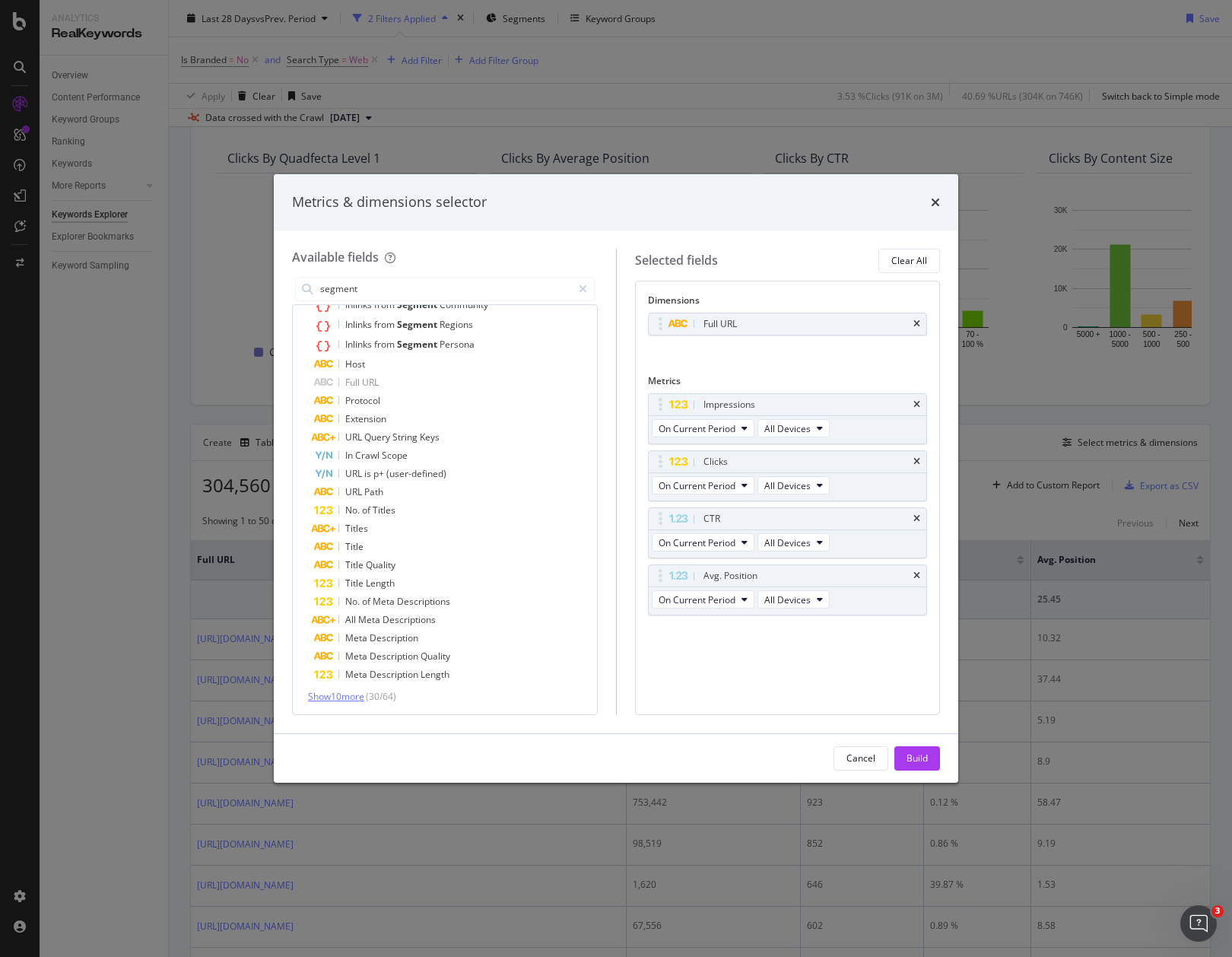
click at [364, 691] on span "Show 10 more" at bounding box center [336, 696] width 56 height 13
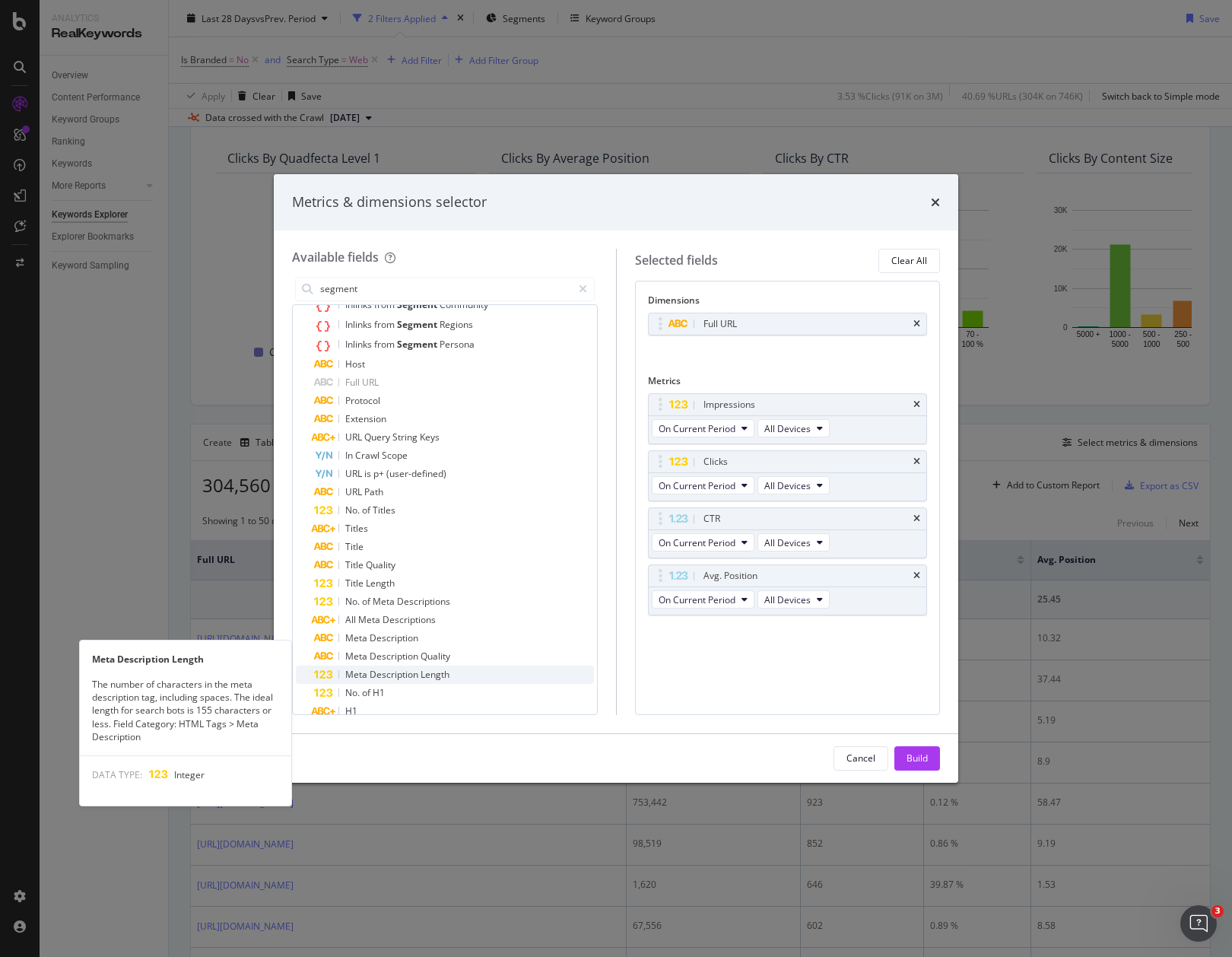
scroll to position [407, 0]
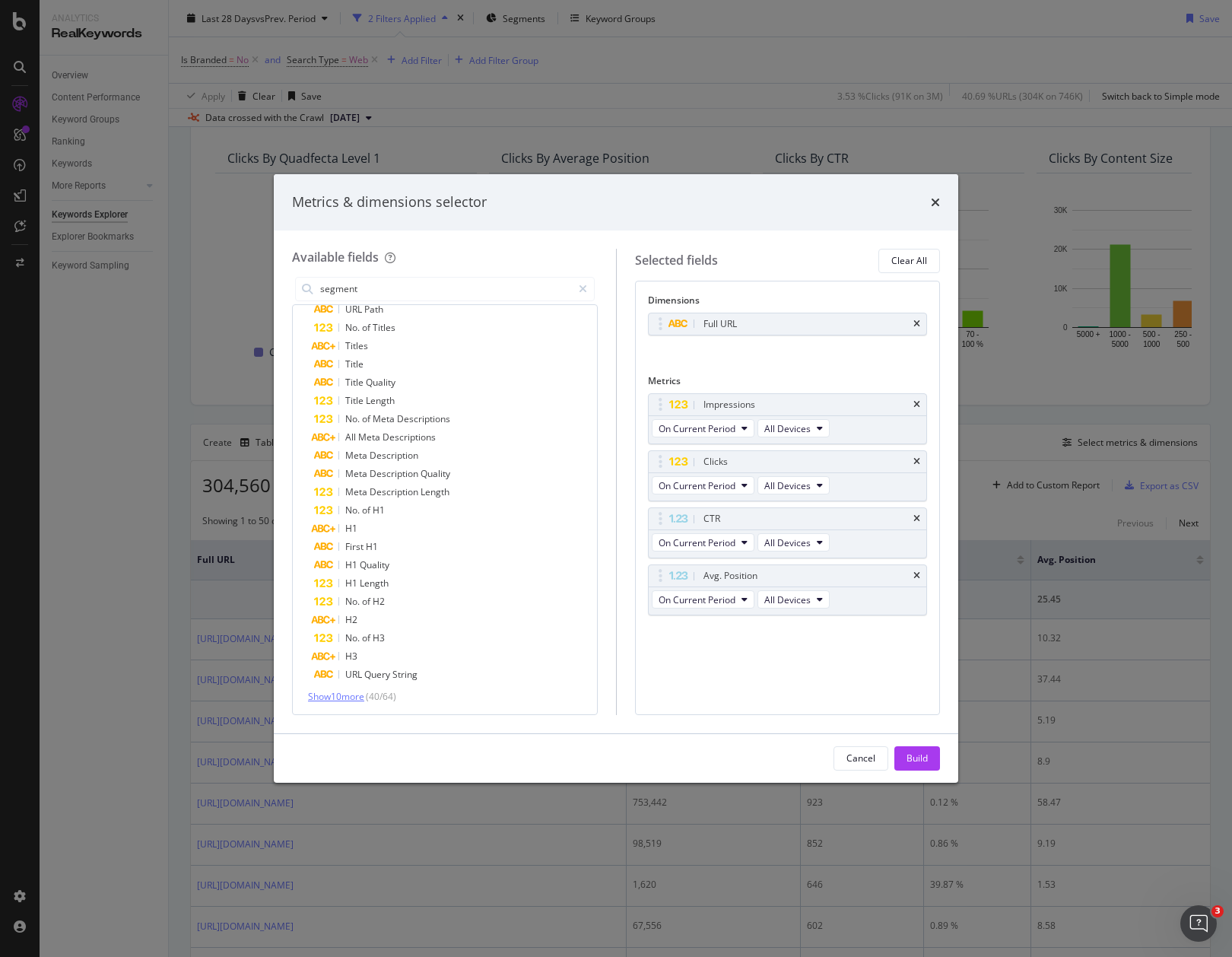
click at [356, 690] on span "Show 10 more" at bounding box center [336, 696] width 56 height 13
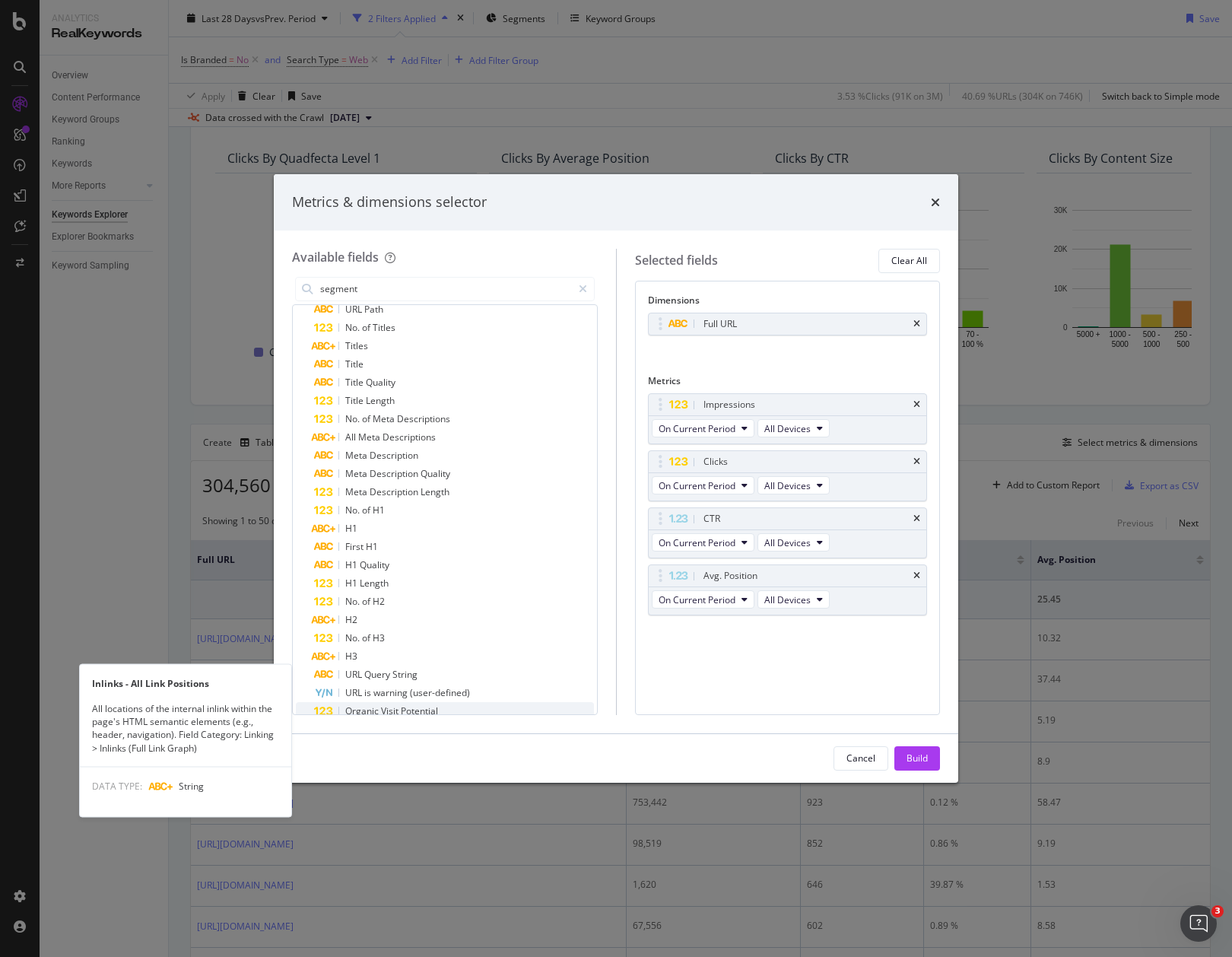
scroll to position [589, 0]
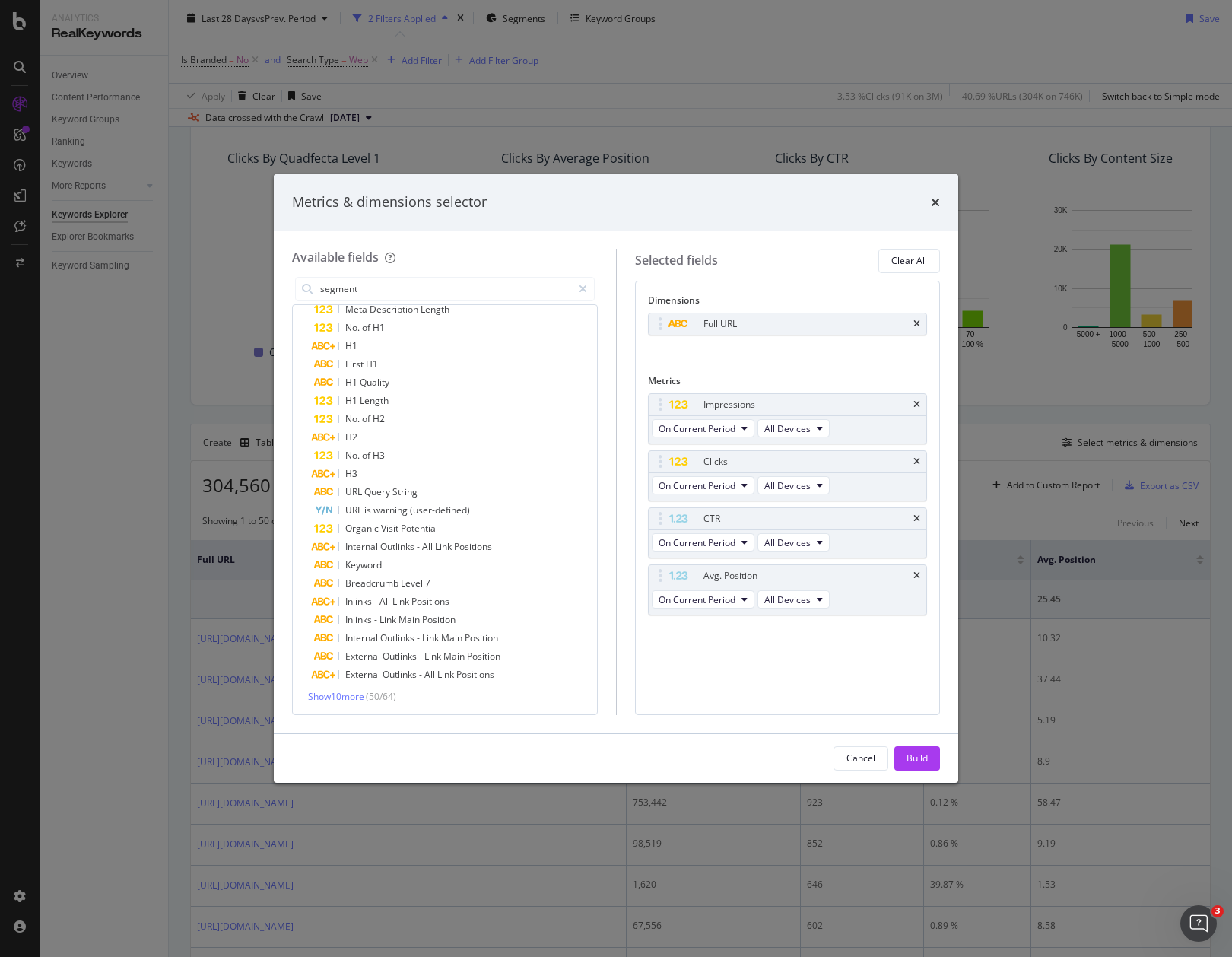
click at [336, 693] on span "Show 10 more" at bounding box center [336, 696] width 56 height 13
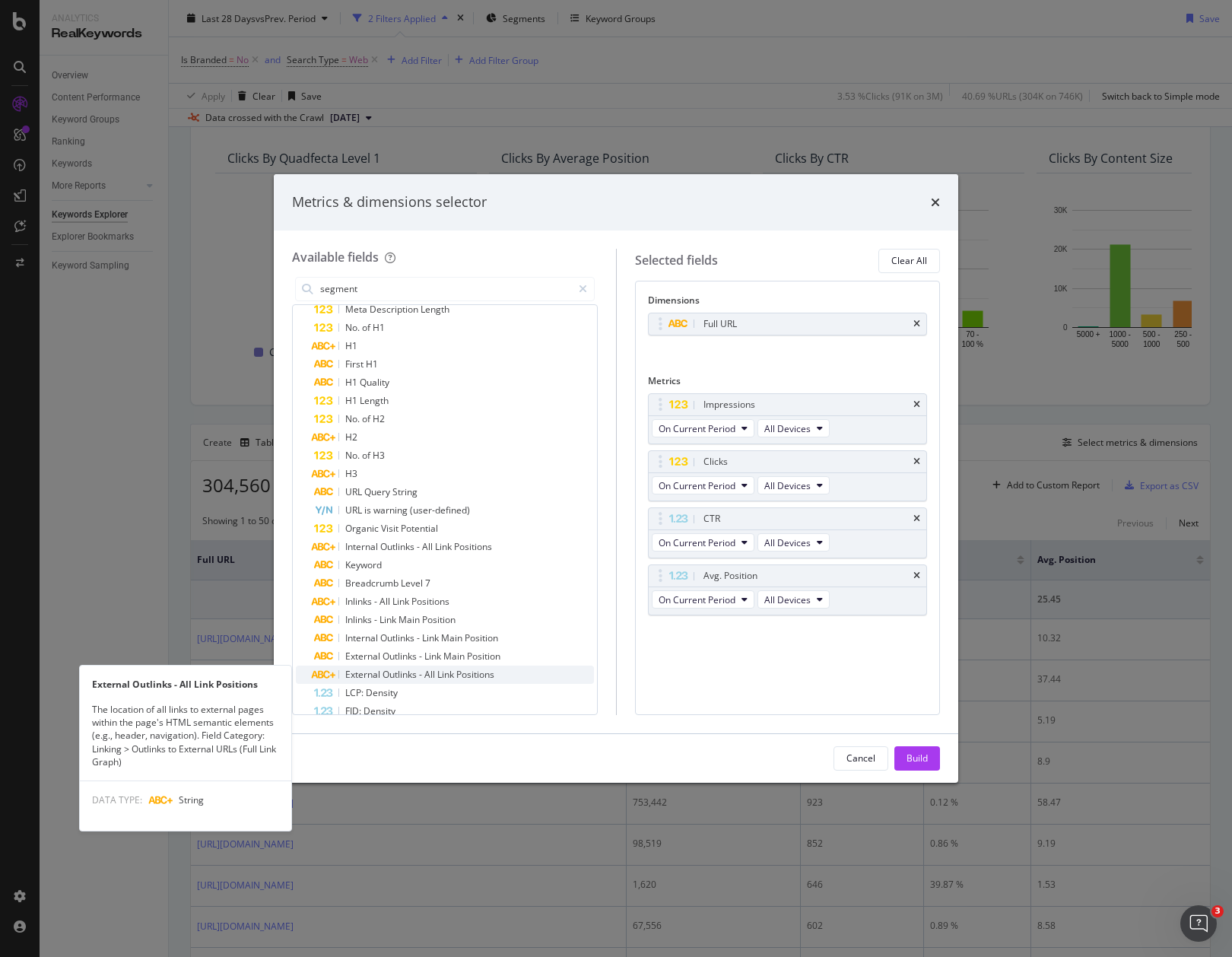
scroll to position [772, 0]
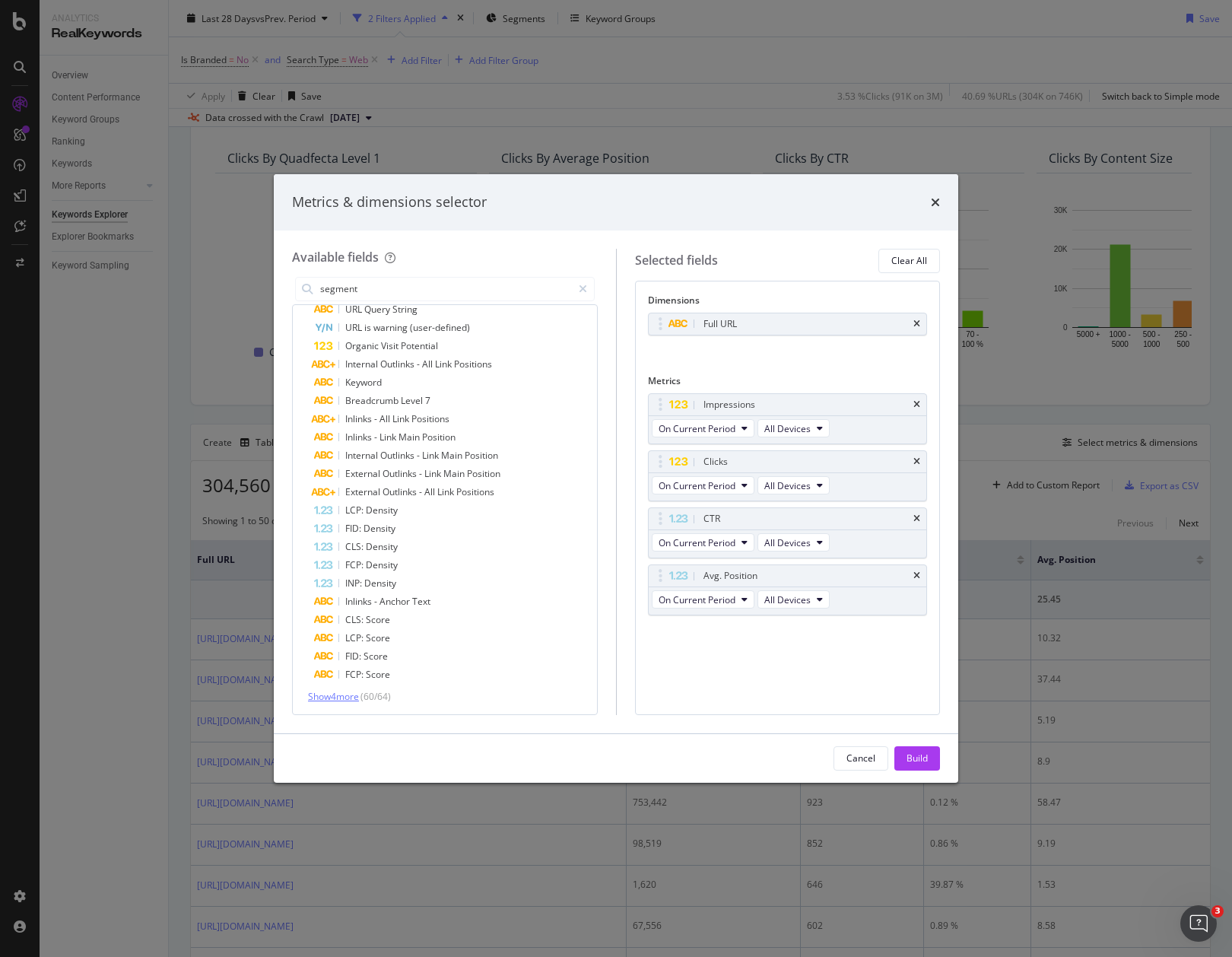
click at [354, 698] on span "Show 4 more" at bounding box center [333, 696] width 51 height 13
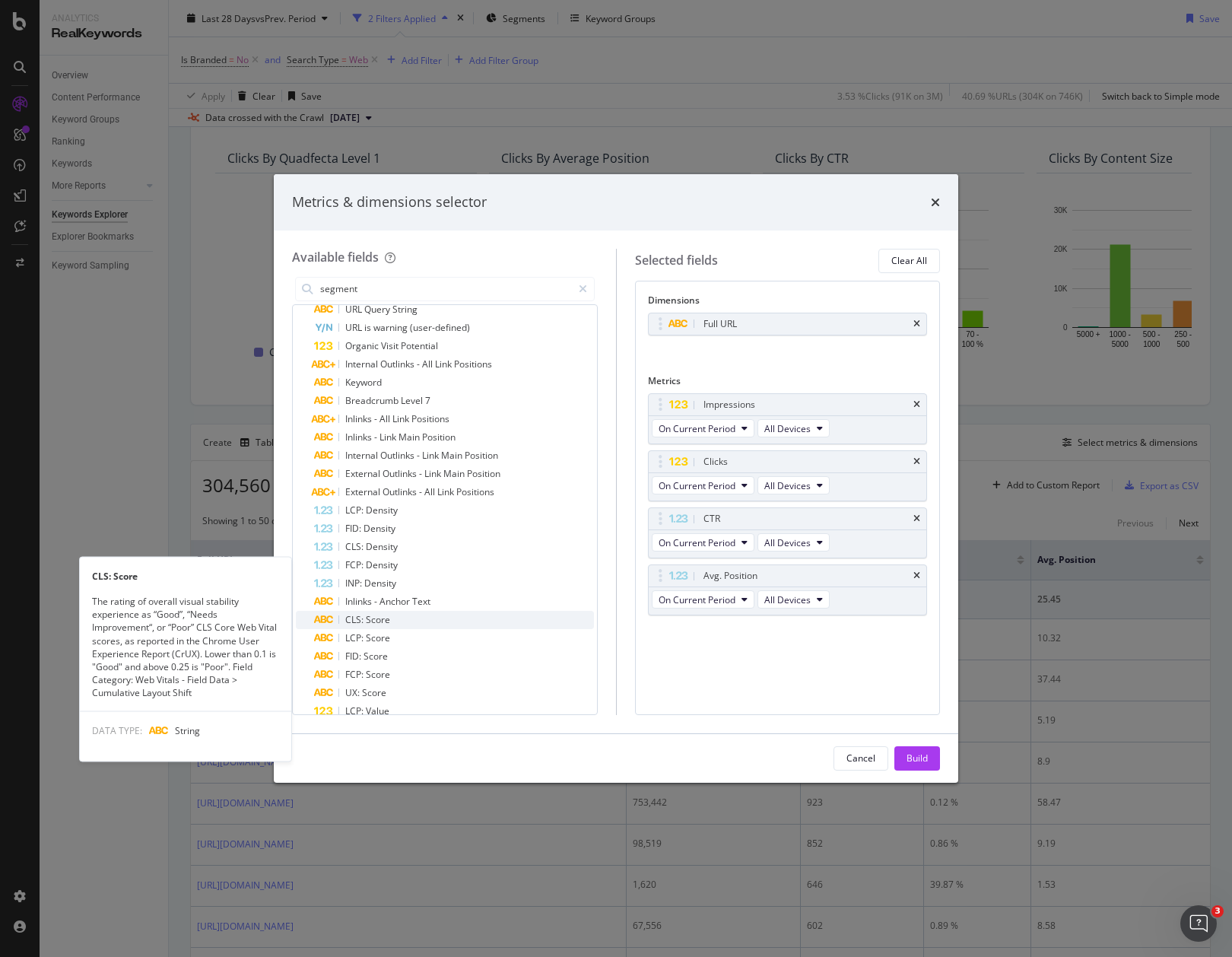
scroll to position [825, 0]
